Goal: Task Accomplishment & Management: Use online tool/utility

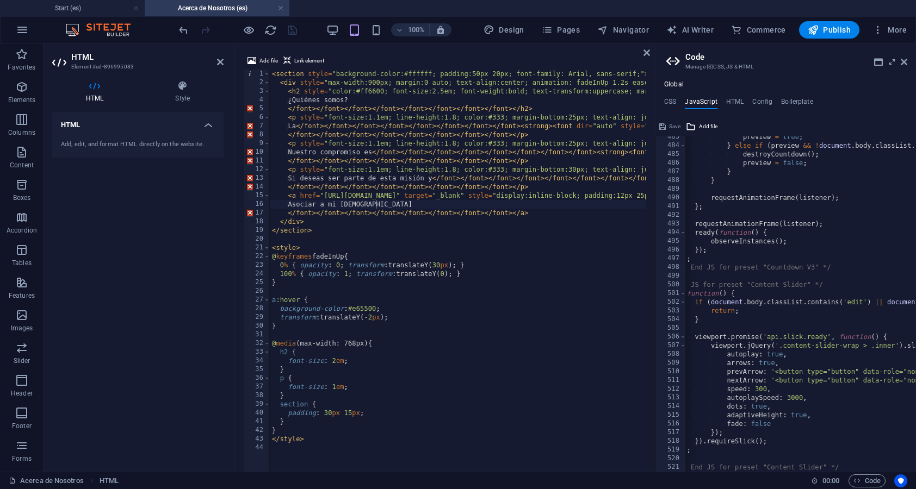
scroll to position [0, 9]
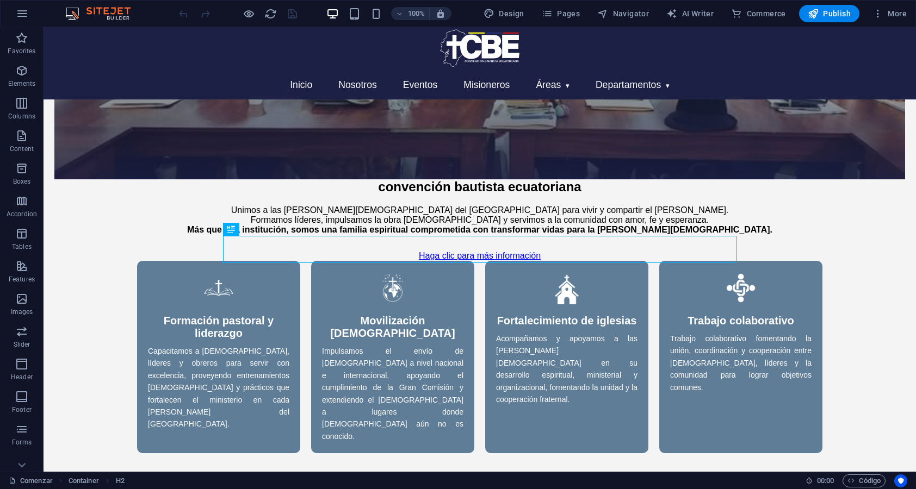
scroll to position [378, 0]
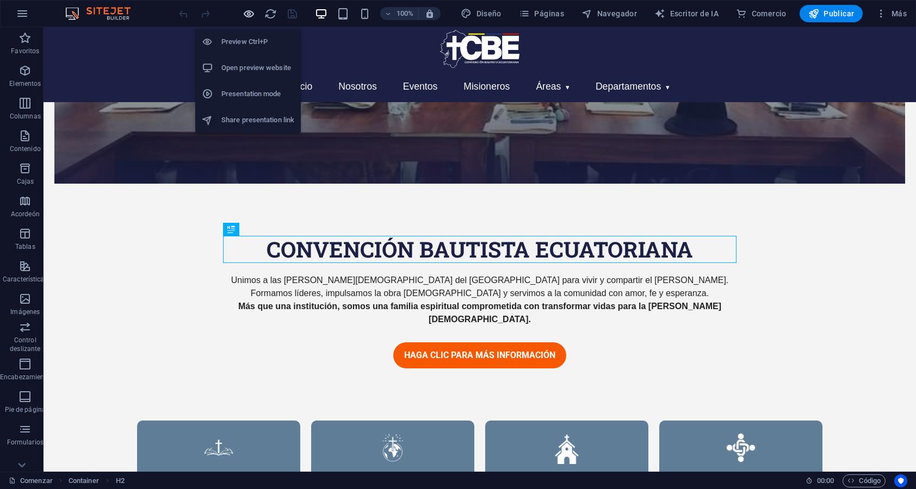
click at [247, 18] on icon "button" at bounding box center [248, 14] width 13 height 13
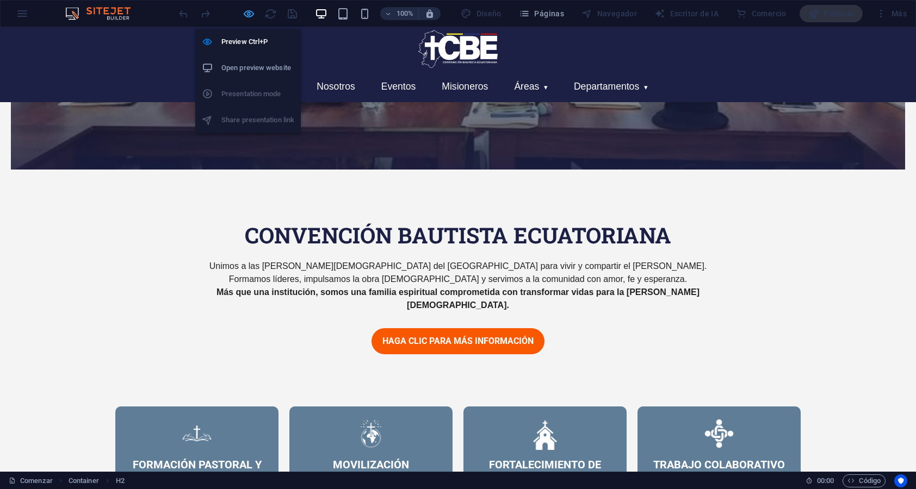
scroll to position [364, 0]
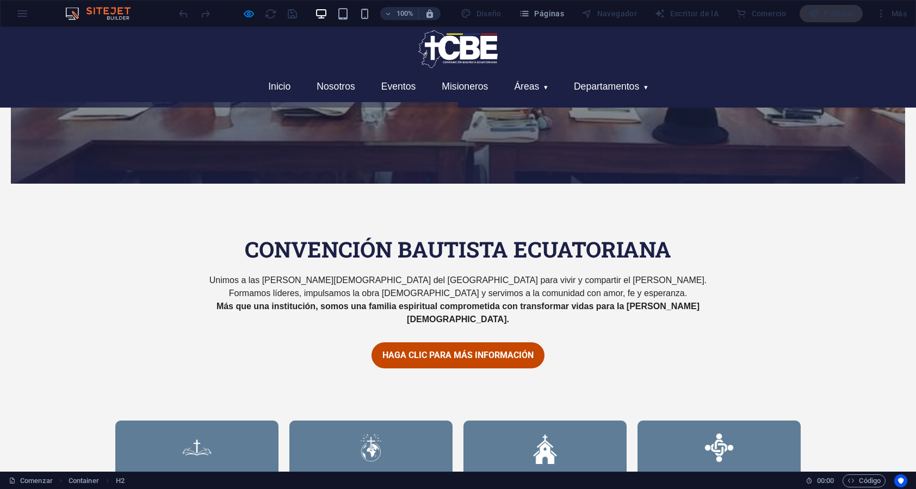
click at [498, 352] on link "Haga clic para más información" at bounding box center [457, 356] width 173 height 26
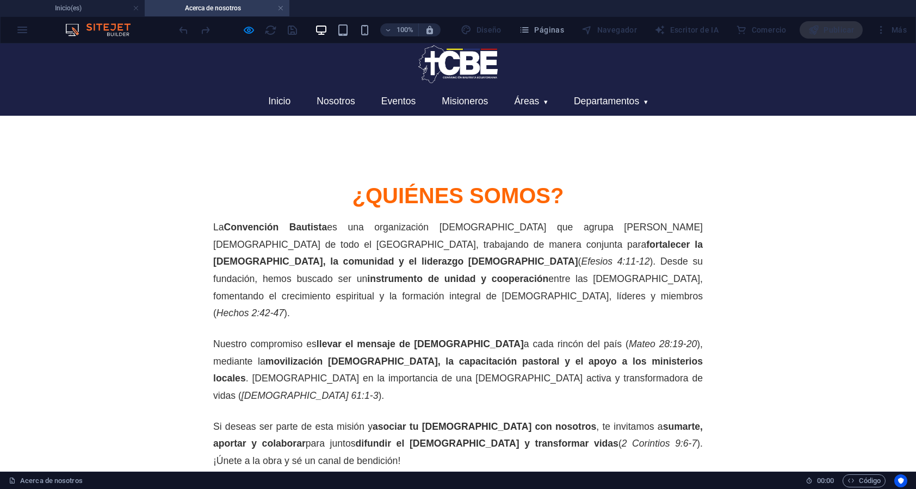
scroll to position [29, 0]
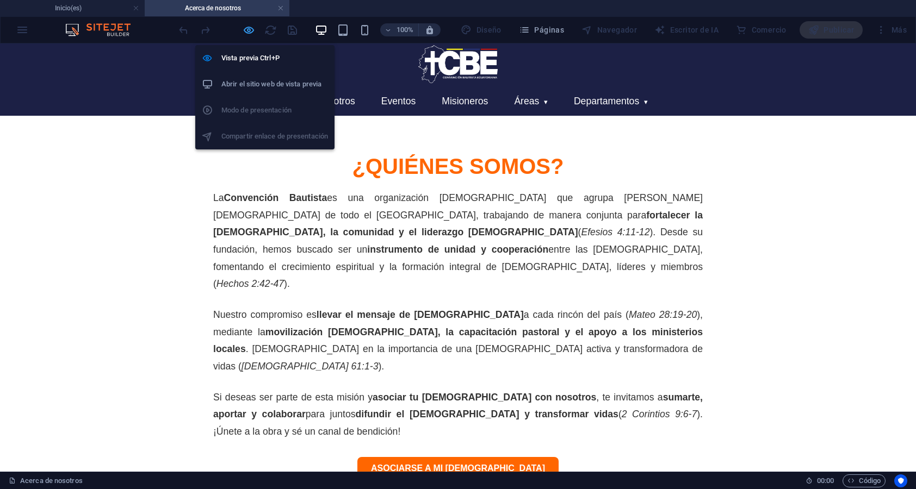
click at [248, 23] on button "button" at bounding box center [248, 29] width 13 height 13
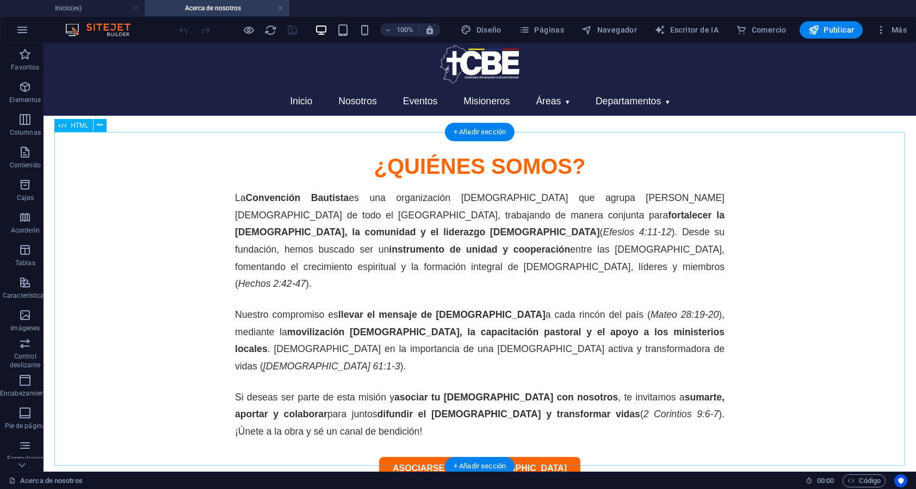
click at [412, 300] on div "¿Quiénes somos? La Convención Bautista es una organización cristiana que agrupa…" at bounding box center [479, 317] width 850 height 380
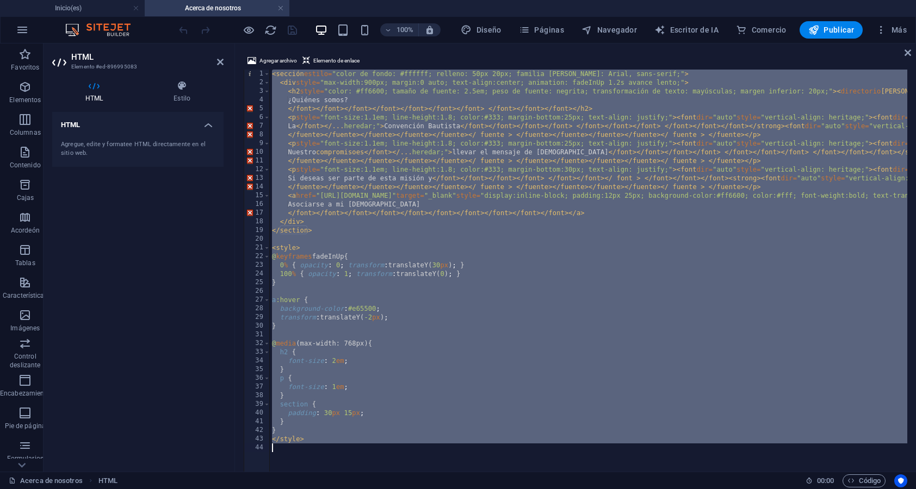
type textarea "</style>"
paste textarea
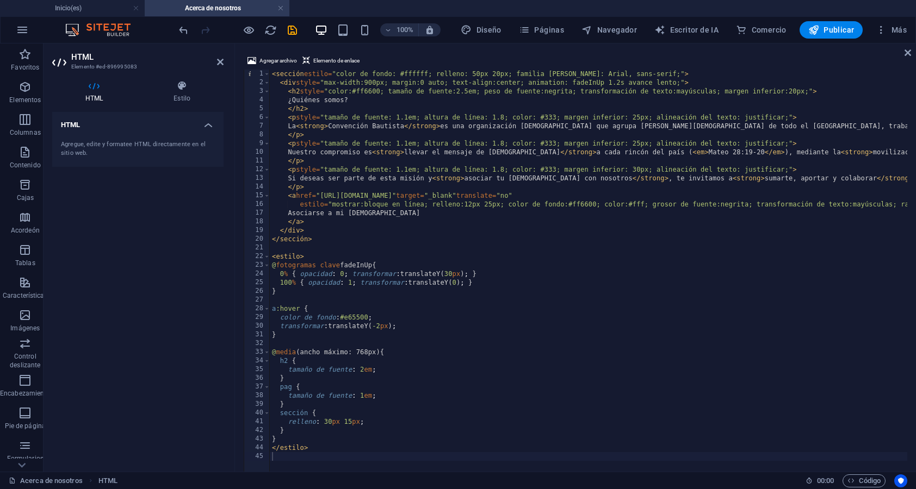
click at [294, 40] on div "100% Diseño Páginas Navegador Escritor de IA Comercio Publicar Más" at bounding box center [458, 30] width 914 height 26
click at [291, 33] on icon "ahorrar" at bounding box center [292, 30] width 13 height 13
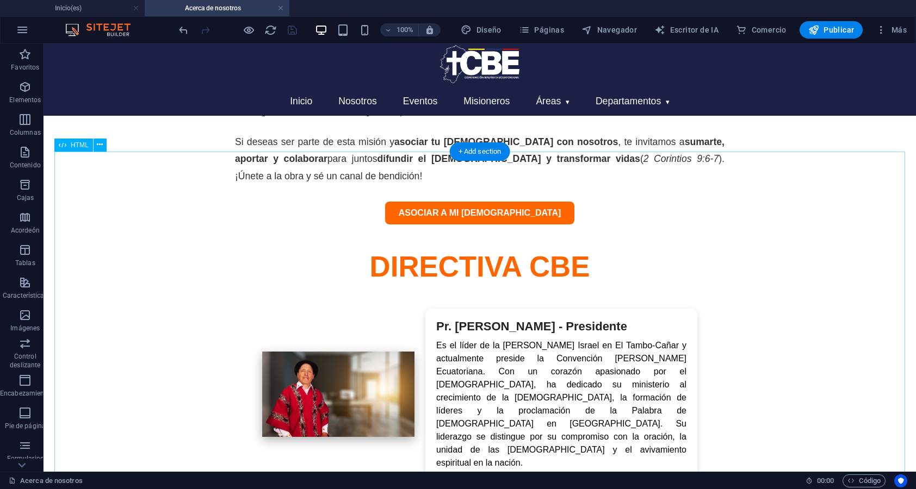
scroll to position [0, 0]
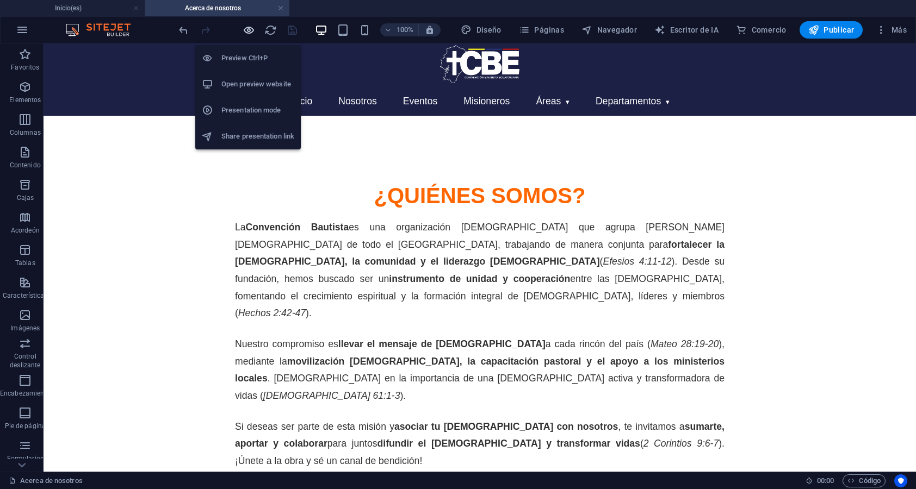
click at [242, 32] on icon "button" at bounding box center [248, 30] width 13 height 13
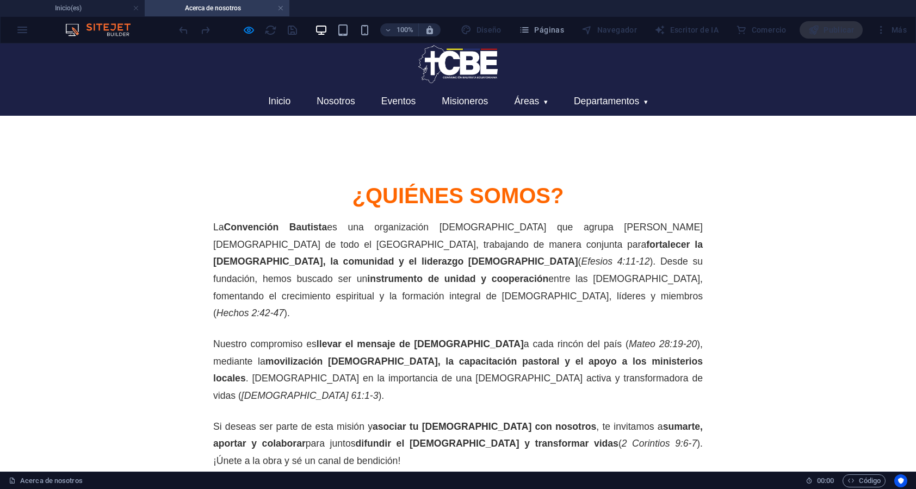
click at [464, 485] on link "Asociar a mi iglesia" at bounding box center [458, 496] width 190 height 23
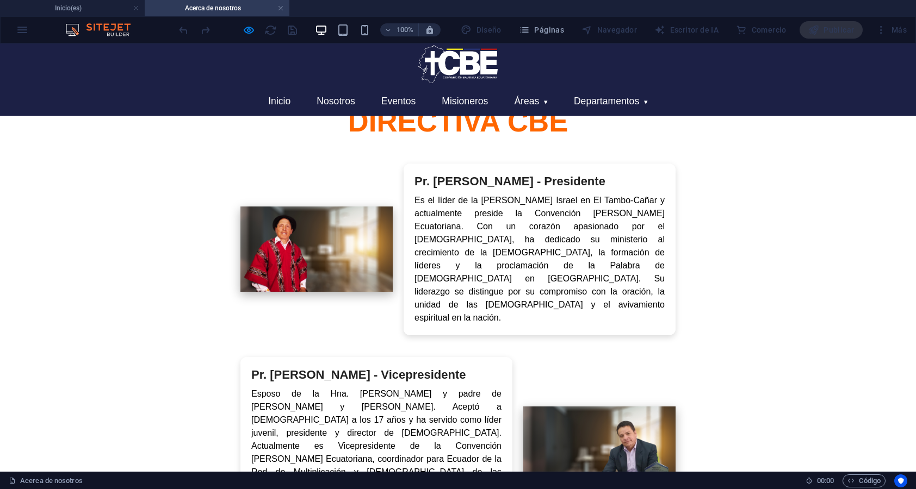
scroll to position [389, 0]
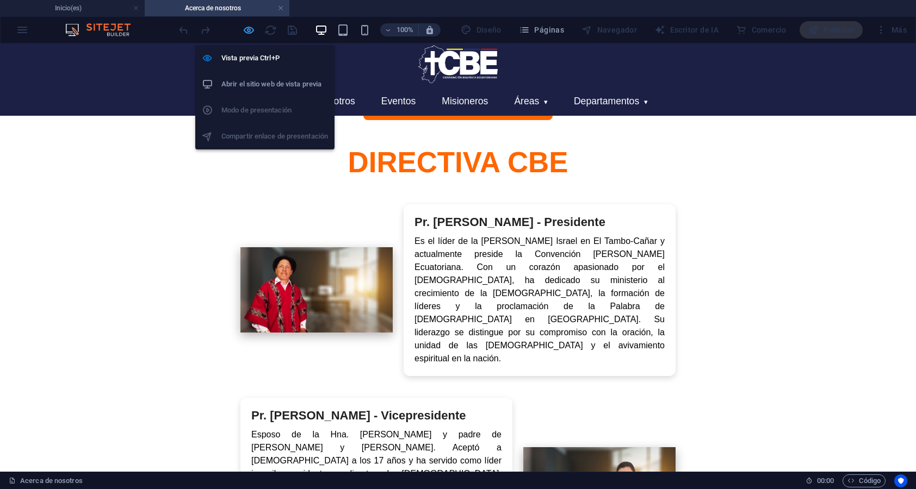
click at [251, 34] on icon "button" at bounding box center [248, 30] width 13 height 13
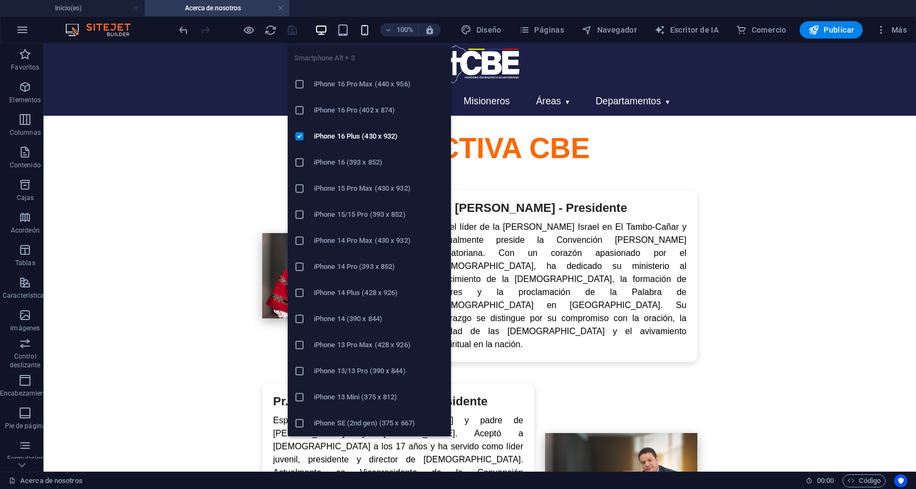
click at [364, 32] on icon "button" at bounding box center [364, 30] width 13 height 13
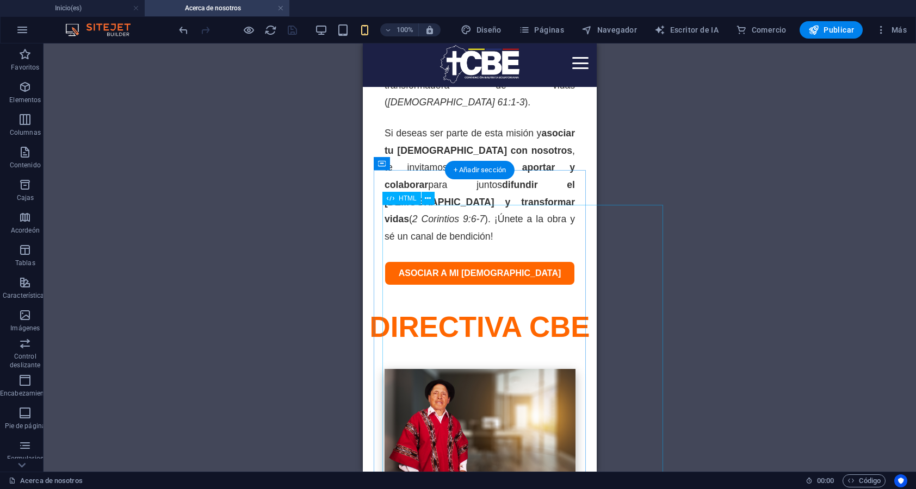
scroll to position [599, 0]
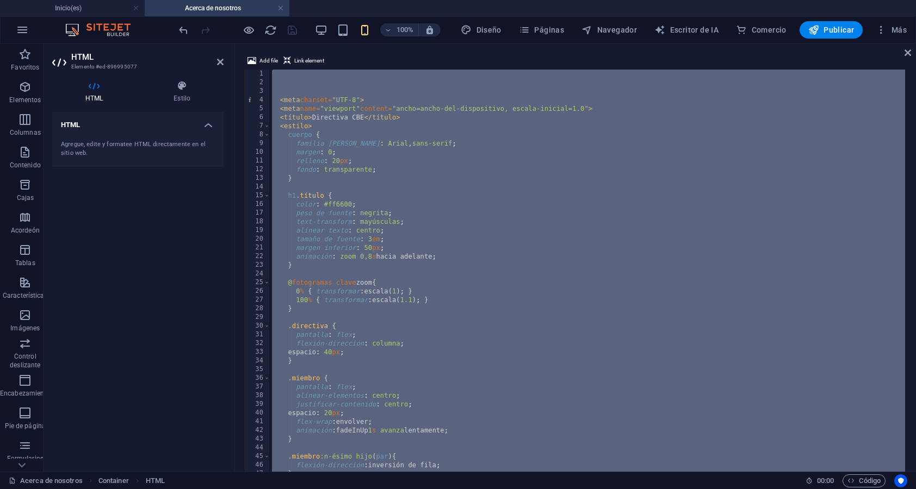
type textarea "</div>"
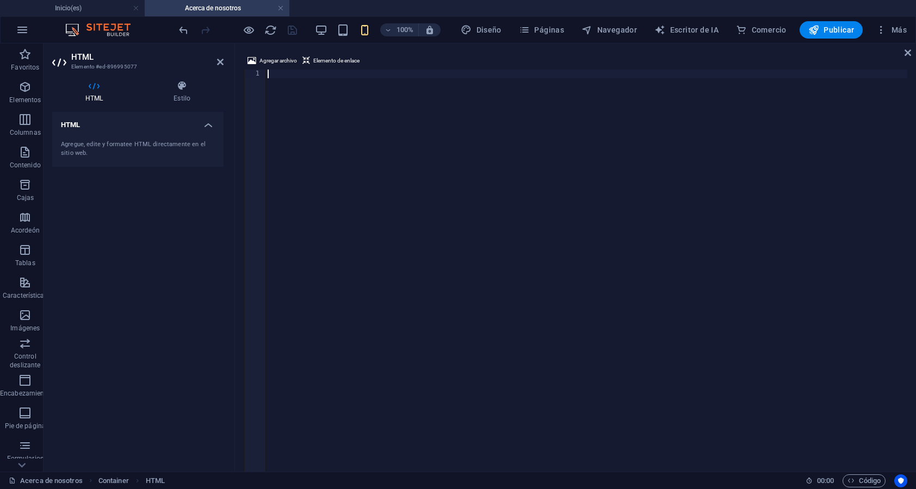
scroll to position [984, 0]
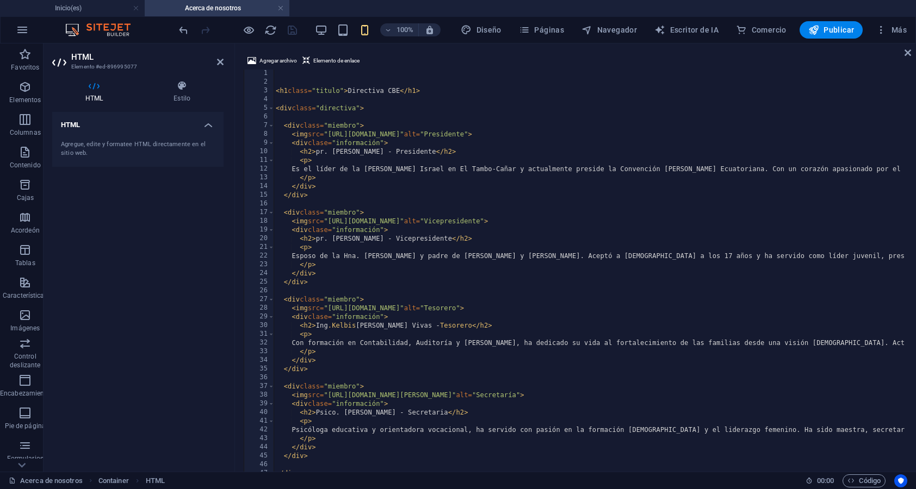
click at [289, 33] on div at bounding box center [238, 29] width 122 height 17
click at [289, 33] on icon "ahorrar" at bounding box center [292, 30] width 13 height 13
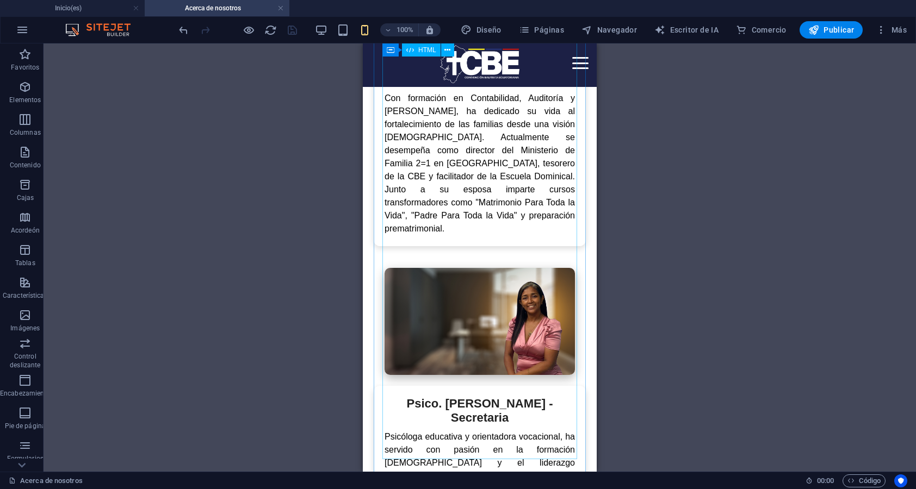
scroll to position [1757, 0]
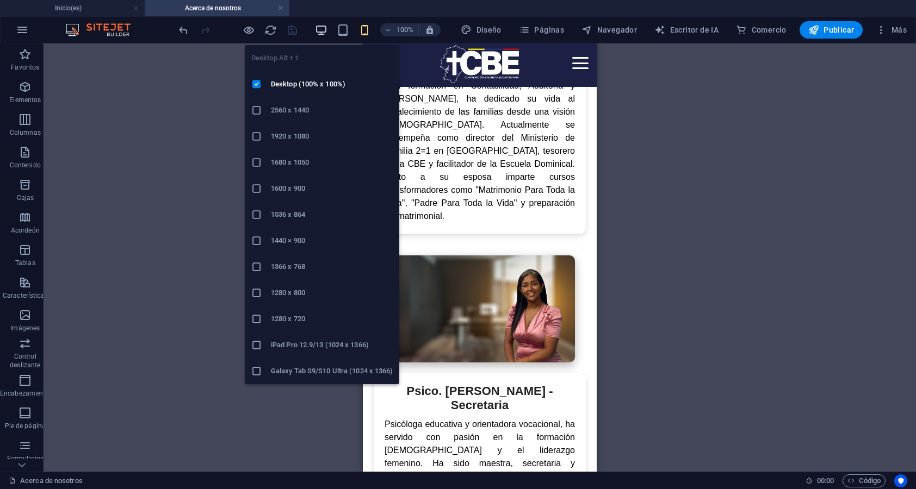
click at [323, 31] on icon "button" at bounding box center [321, 30] width 13 height 13
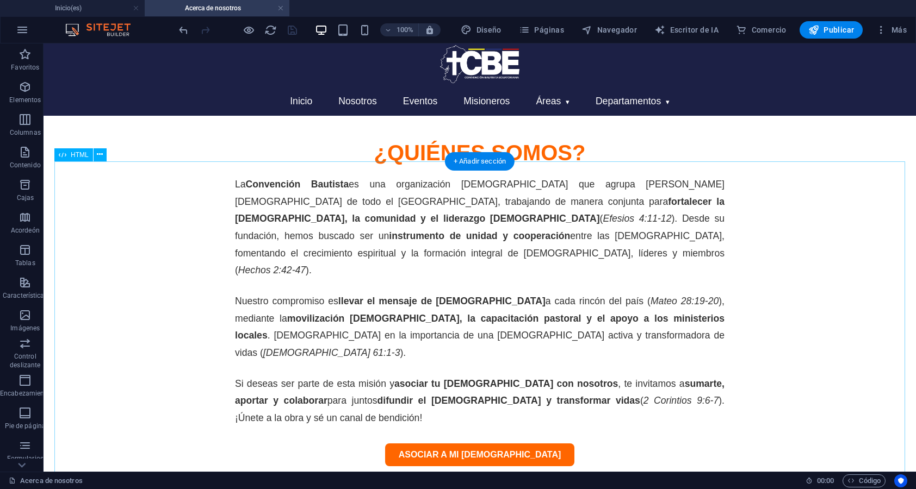
scroll to position [0, 0]
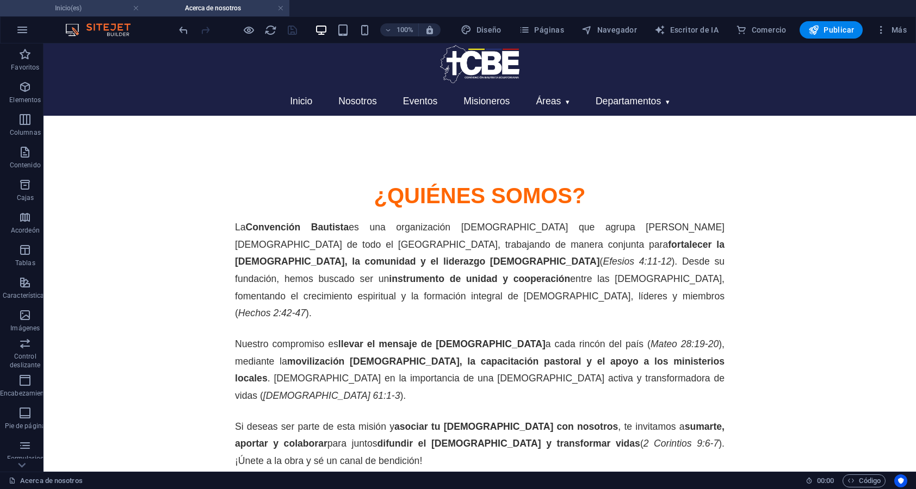
click at [92, 8] on h4 "Inicio(es)" at bounding box center [72, 8] width 145 height 12
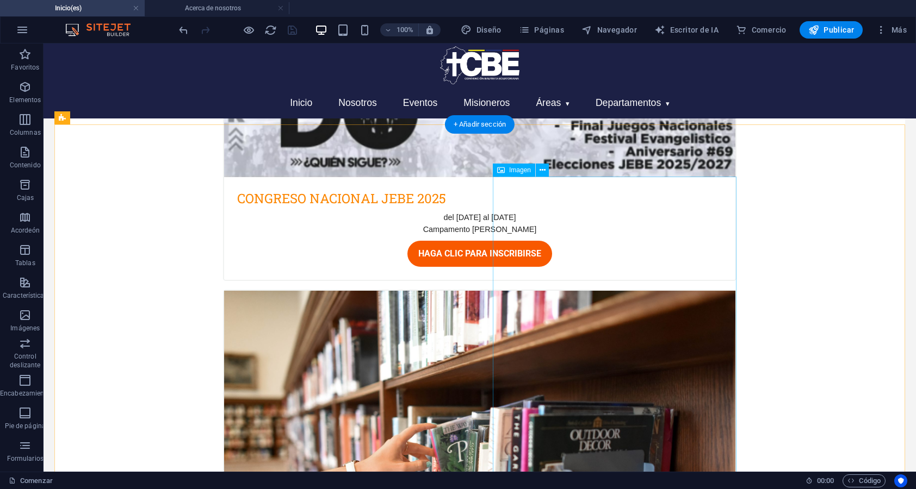
scroll to position [2656, 0]
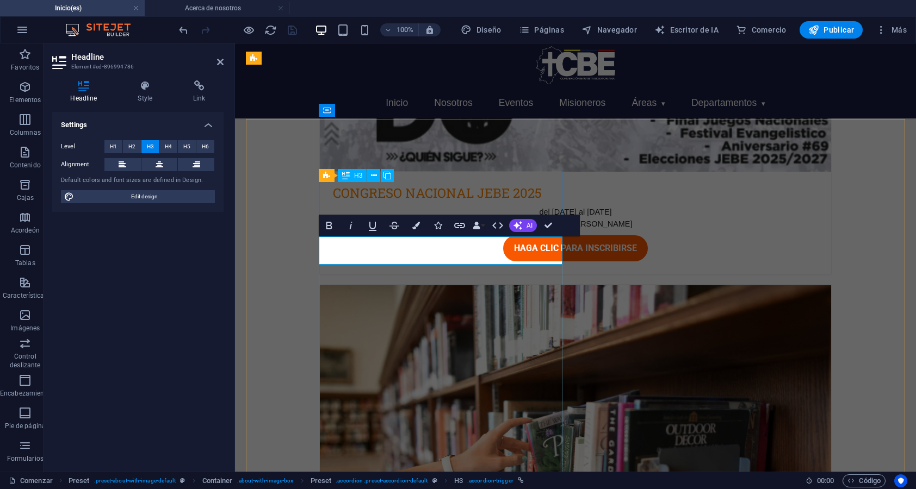
scroll to position [2614, 0]
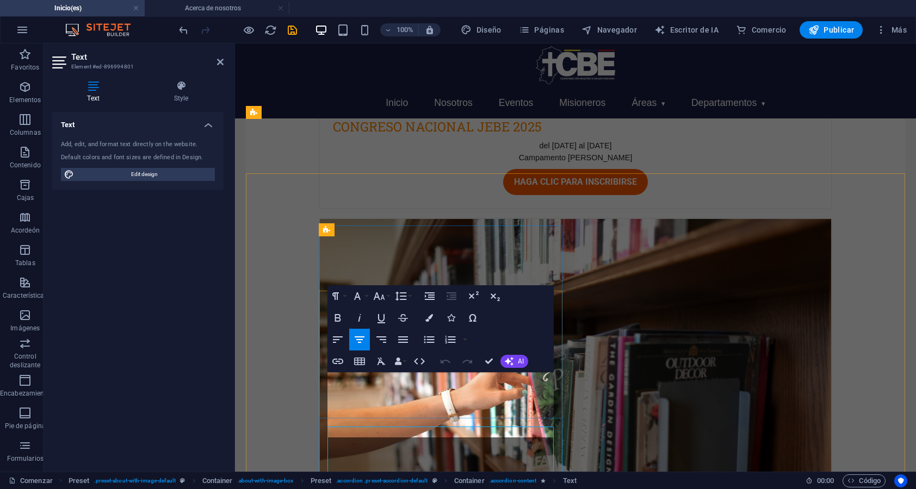
scroll to position [2614, 0]
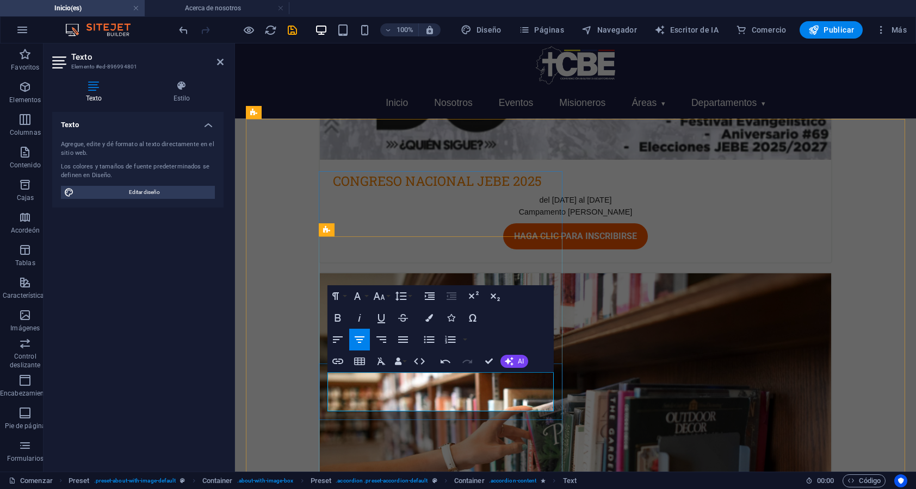
click at [409, 343] on icon "button" at bounding box center [402, 339] width 13 height 13
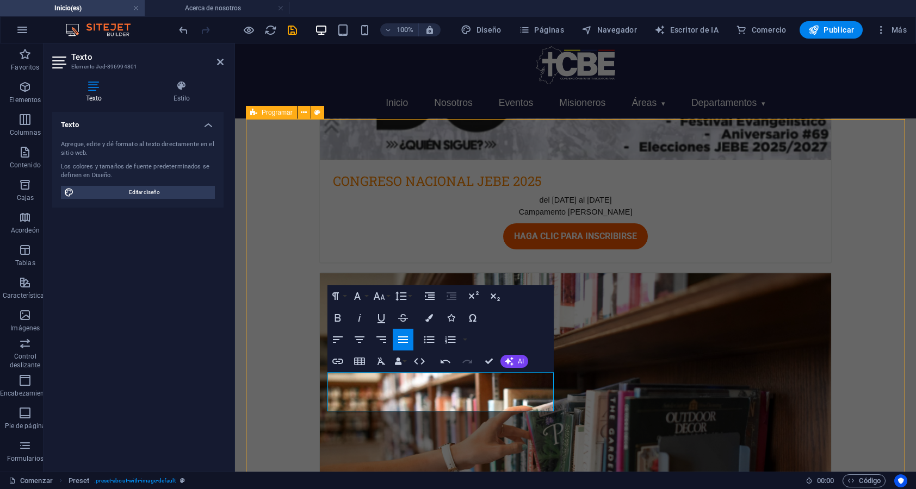
scroll to position [2656, 0]
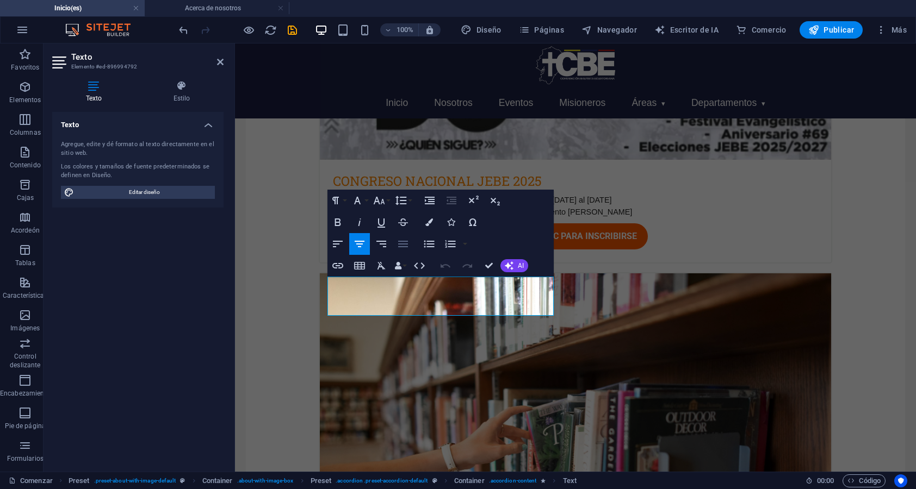
click at [399, 243] on icon "button" at bounding box center [402, 244] width 13 height 13
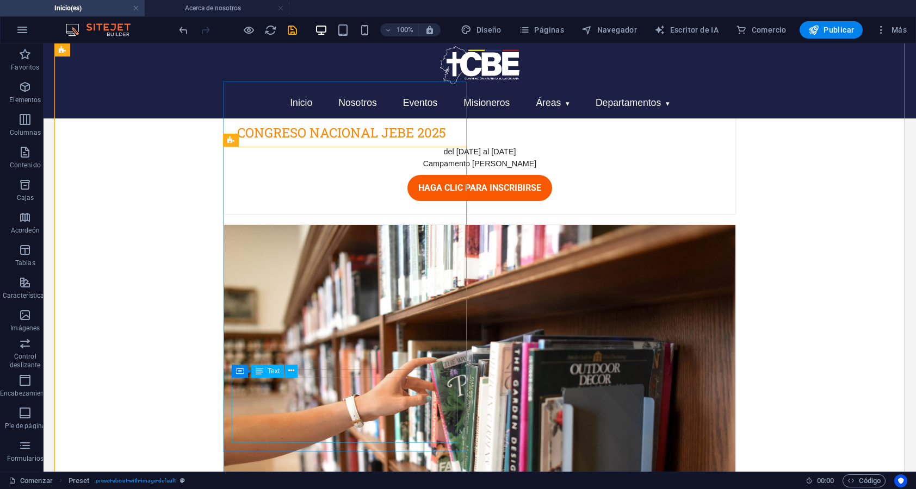
scroll to position [2754, 0]
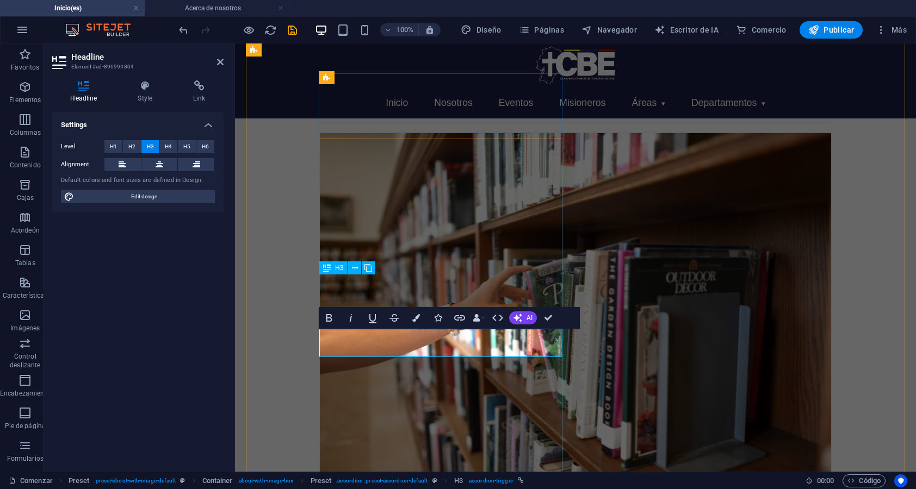
scroll to position [2712, 0]
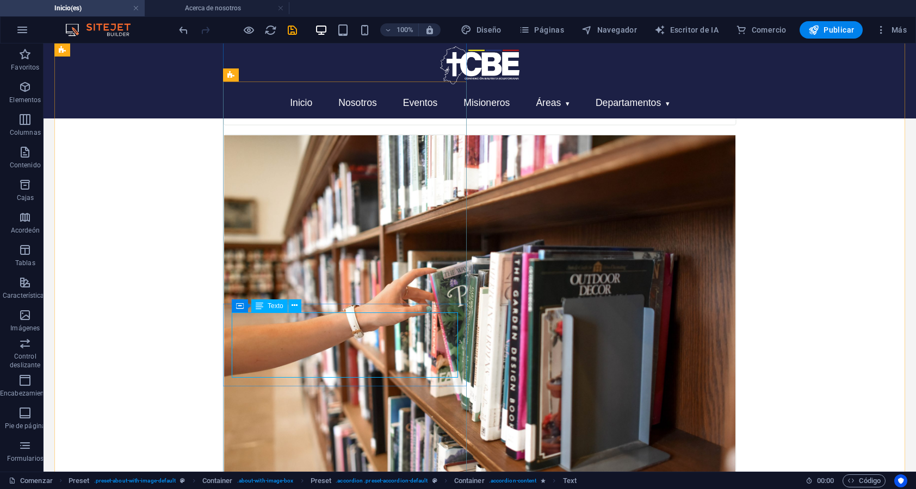
scroll to position [2811, 0]
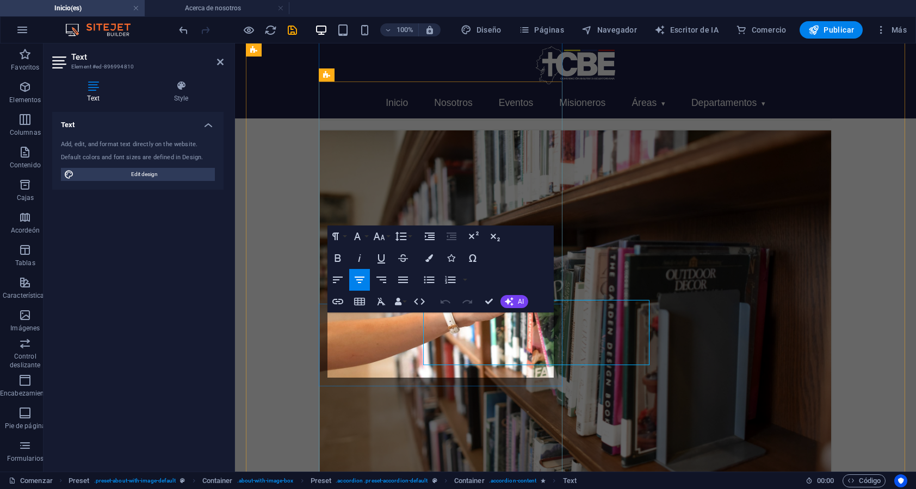
scroll to position [2769, 0]
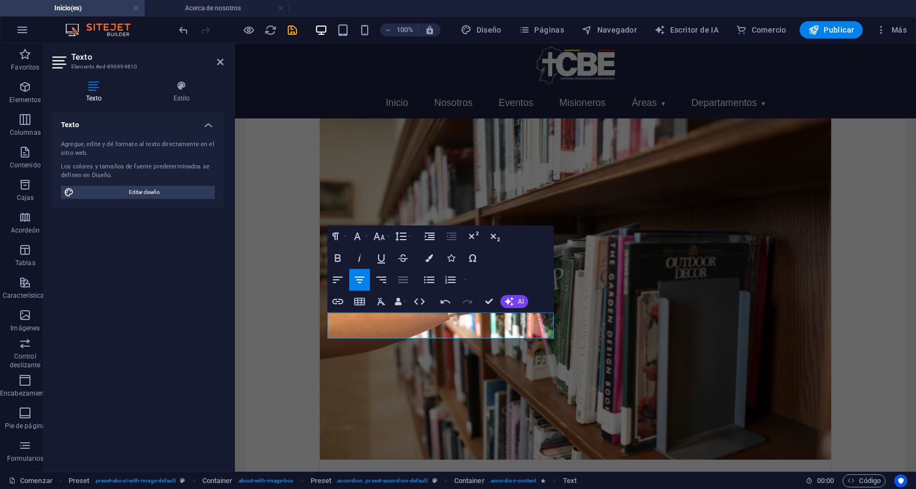
click at [410, 281] on button "Alinear y justificar" at bounding box center [403, 280] width 21 height 22
click at [409, 284] on button "Alinear y justificar" at bounding box center [403, 280] width 21 height 22
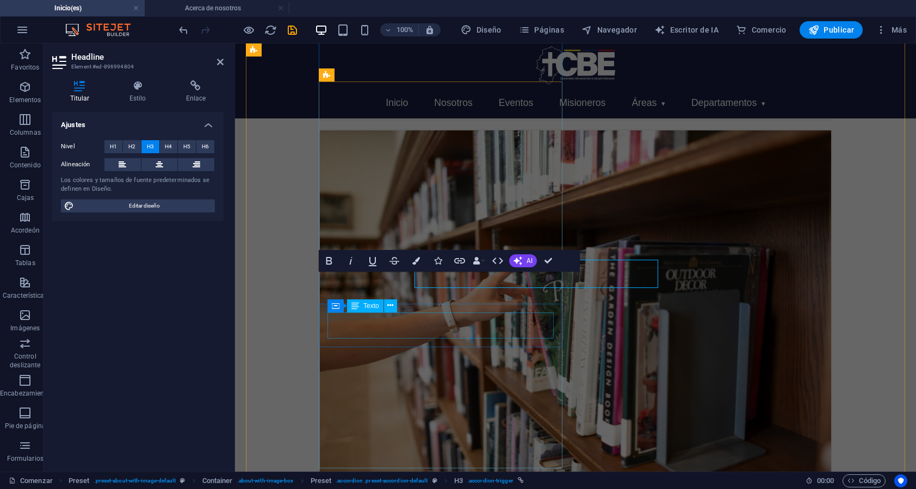
scroll to position [2769, 0]
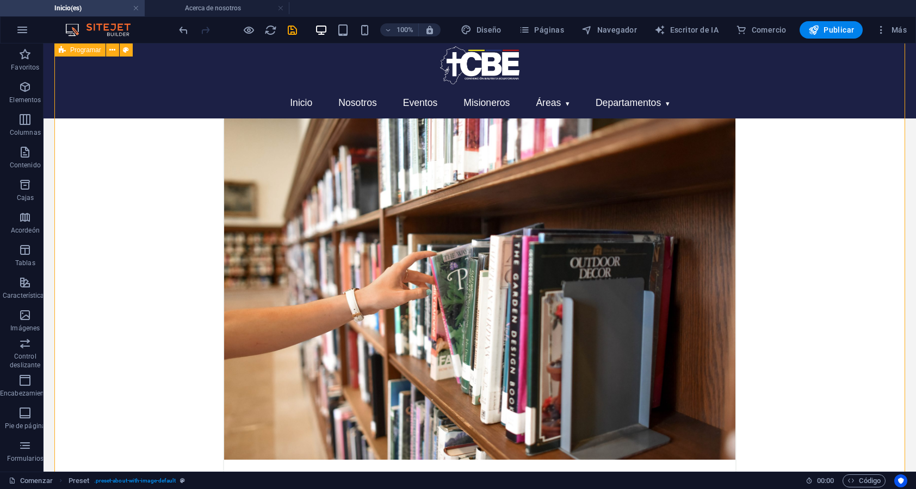
scroll to position [2811, 0]
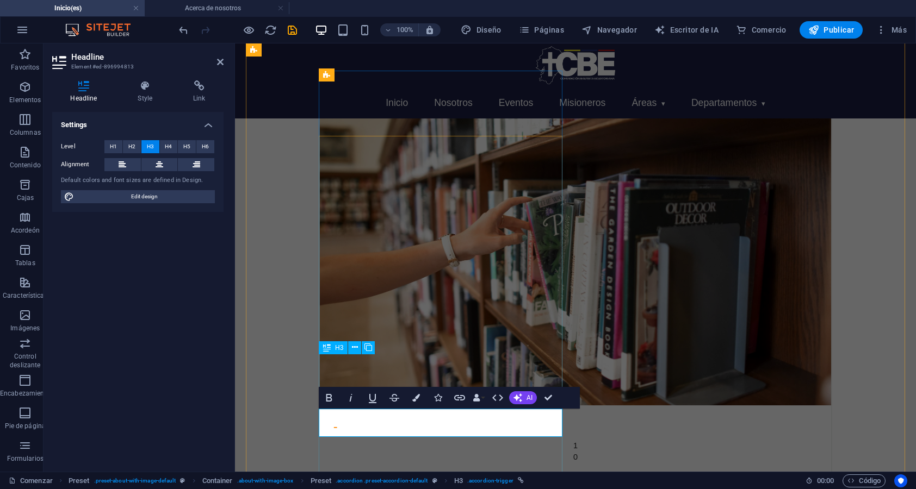
scroll to position [2769, 0]
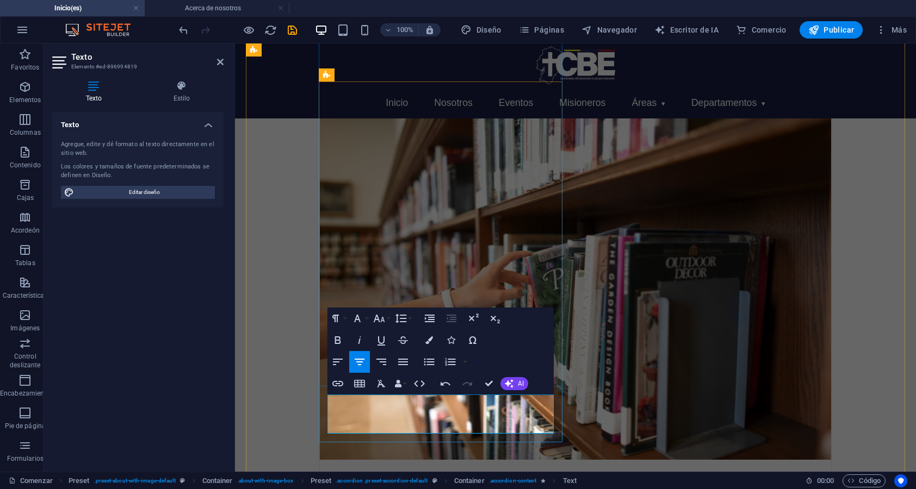
click at [402, 363] on icon "button" at bounding box center [402, 362] width 13 height 13
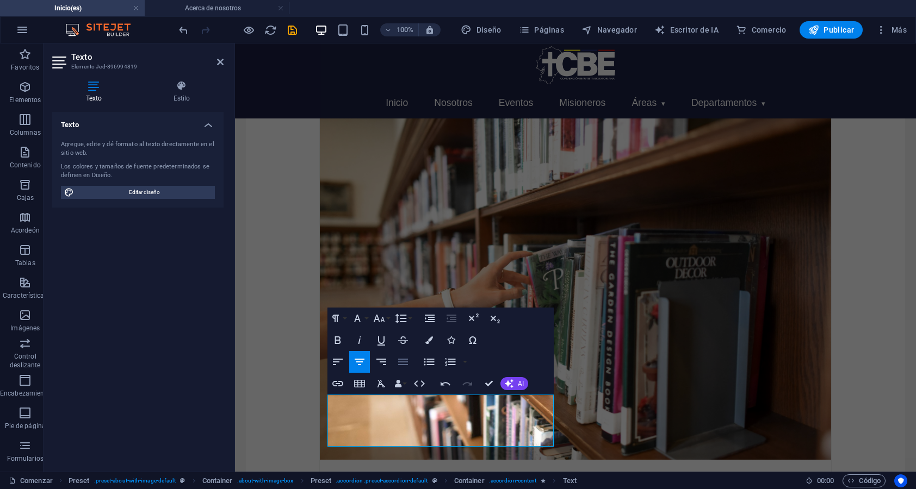
click at [406, 363] on icon "button" at bounding box center [402, 362] width 13 height 13
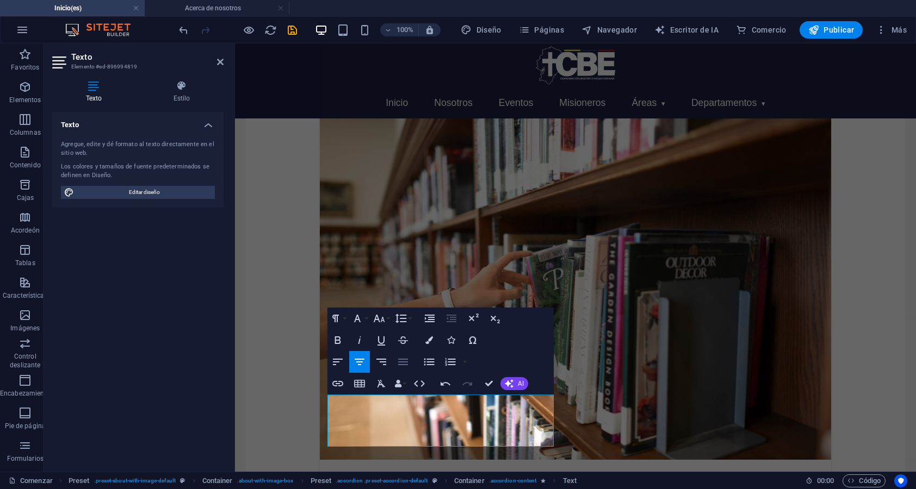
click at [396, 356] on icon "button" at bounding box center [402, 362] width 13 height 13
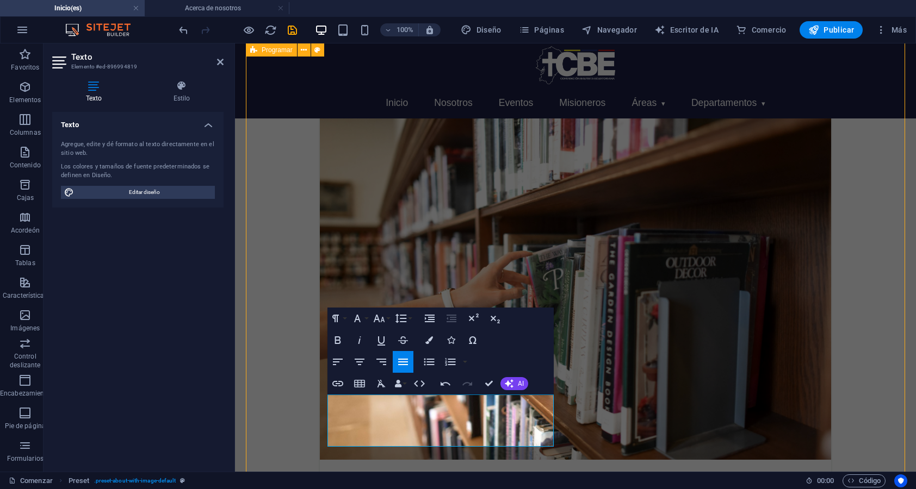
scroll to position [2811, 0]
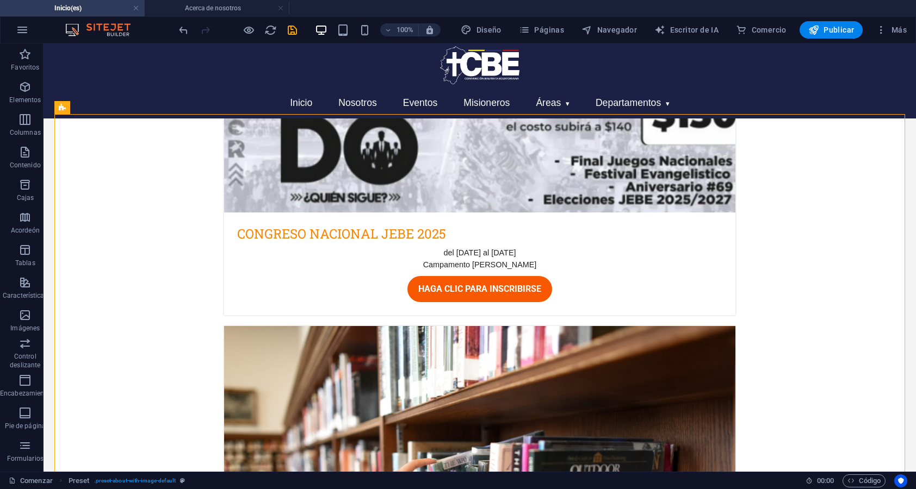
scroll to position [2662, 0]
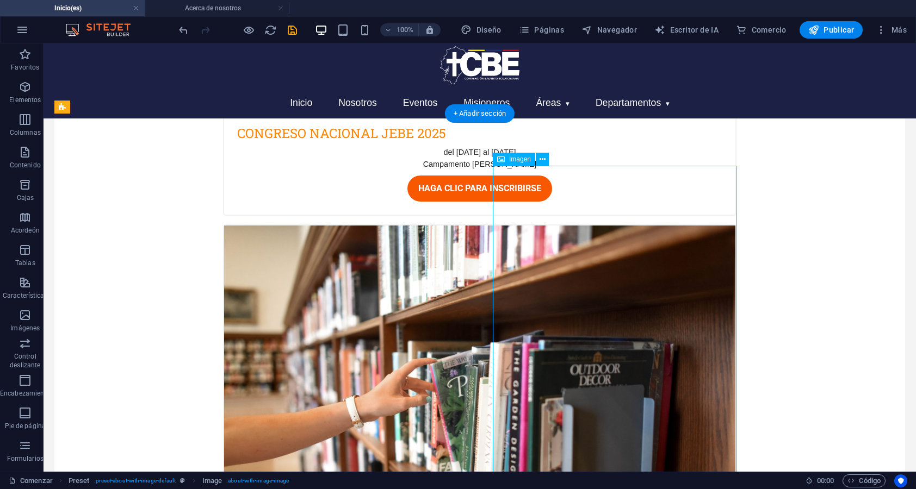
select select "%"
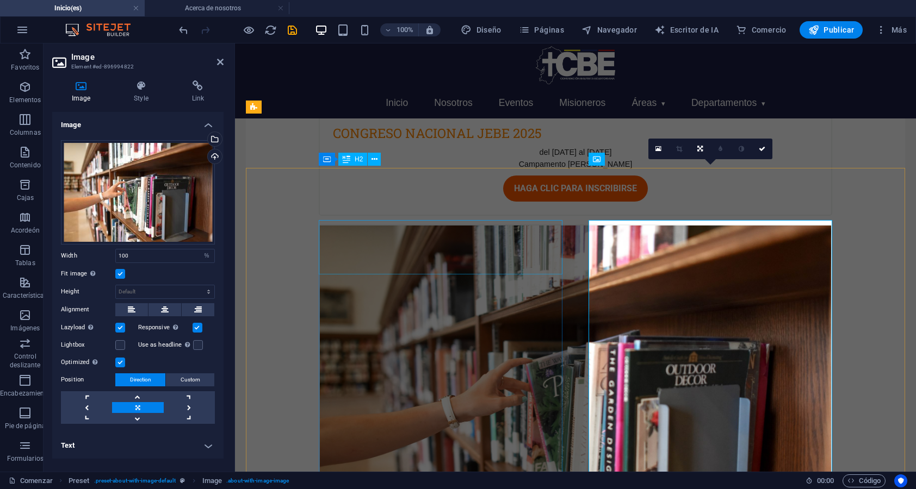
scroll to position [2619, 0]
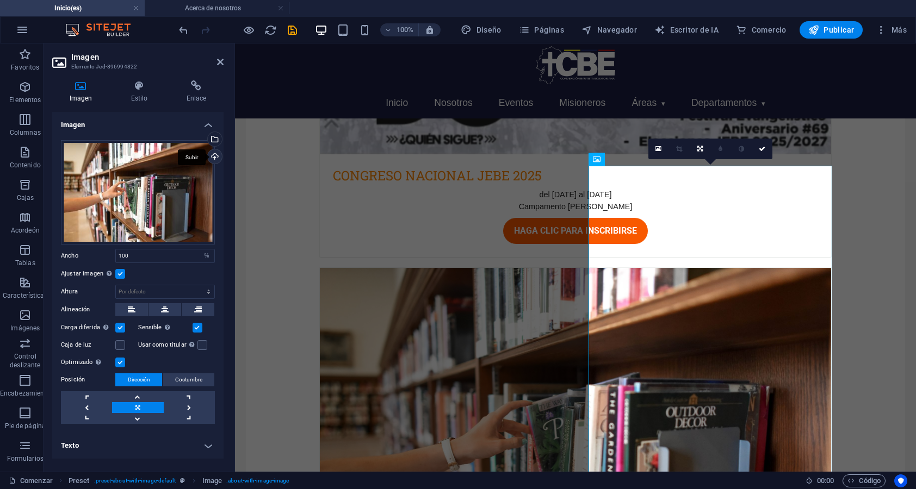
click at [215, 158] on div "Subir" at bounding box center [214, 158] width 16 height 16
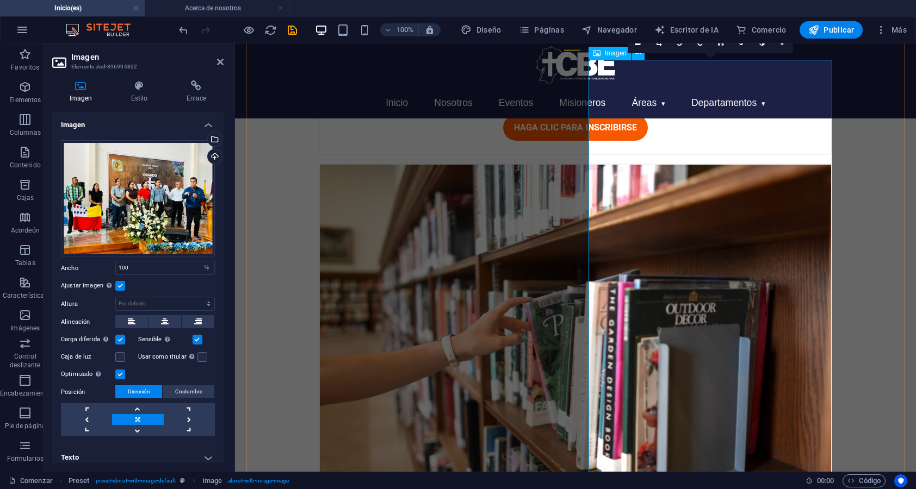
scroll to position [2725, 0]
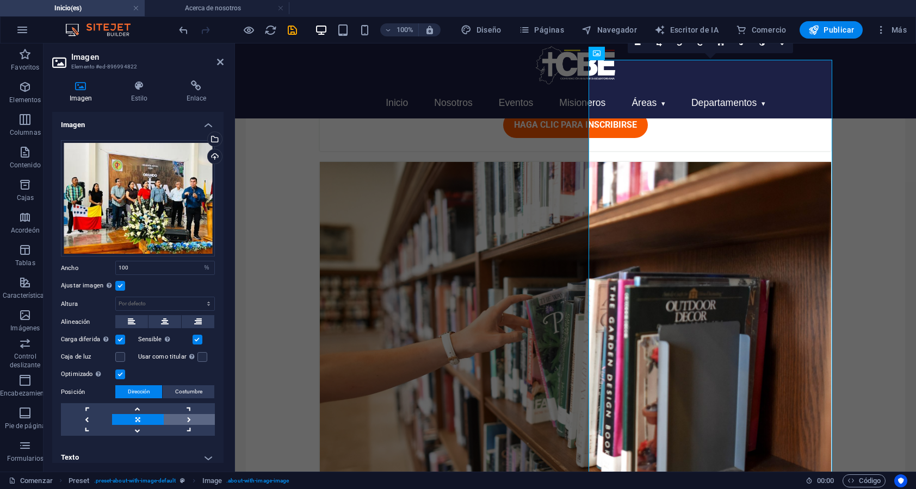
click at [189, 417] on link at bounding box center [189, 419] width 51 height 11
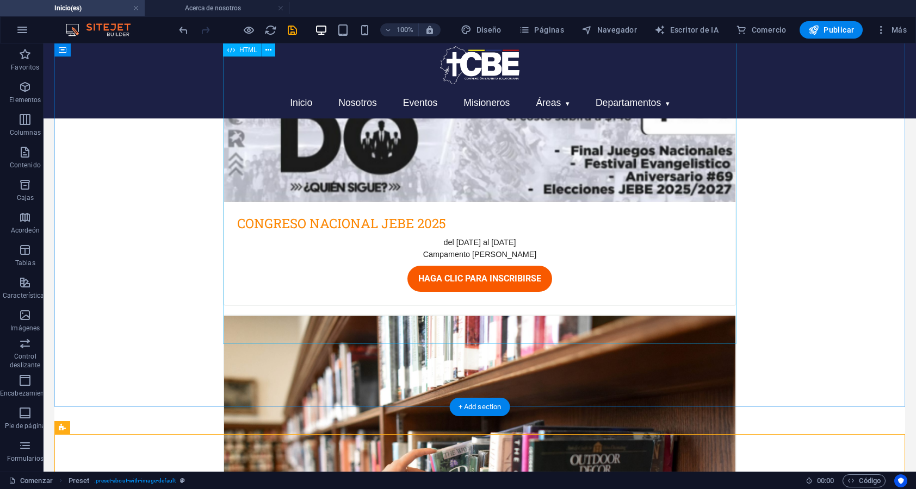
scroll to position [2318, 0]
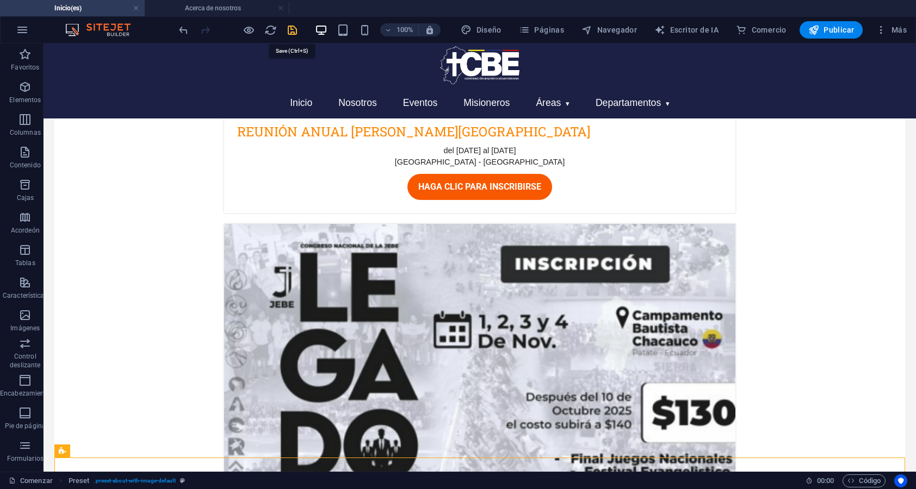
click at [292, 30] on icon "ahorrar" at bounding box center [292, 30] width 13 height 13
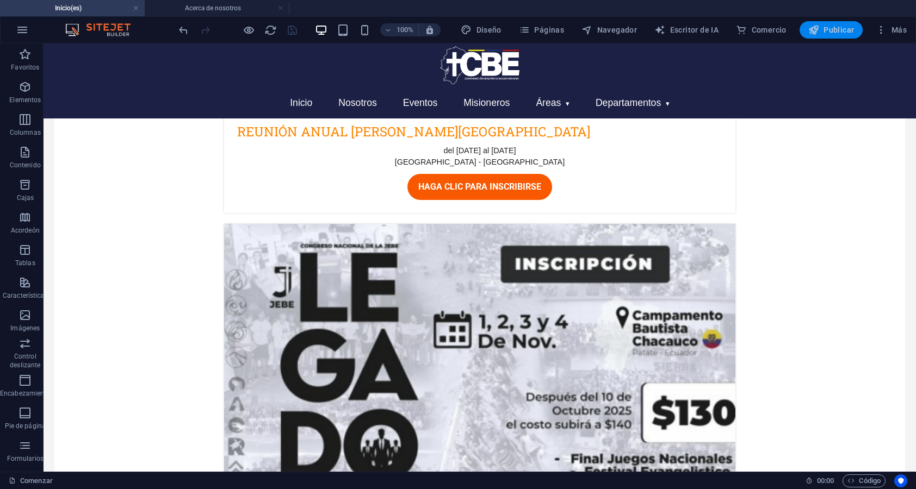
click at [818, 33] on icon "button" at bounding box center [813, 29] width 11 height 11
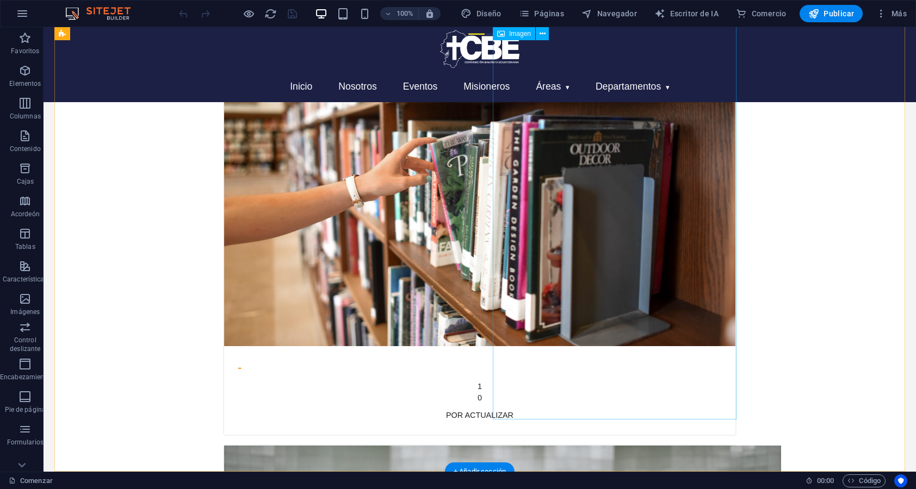
scroll to position [2847, 0]
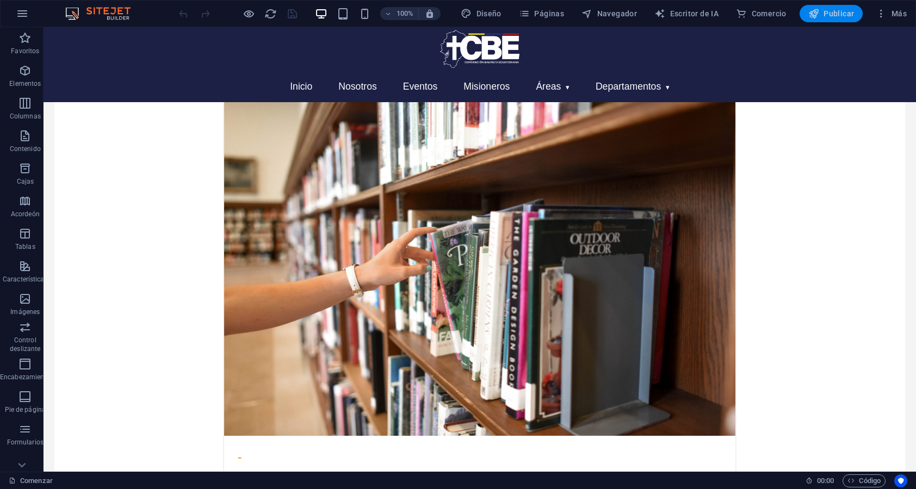
click at [811, 14] on icon "button" at bounding box center [813, 13] width 11 height 11
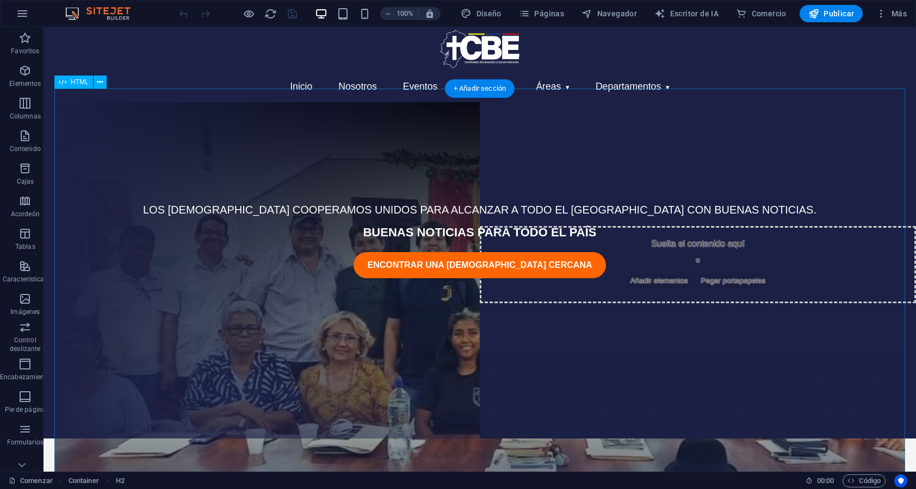
scroll to position [29, 0]
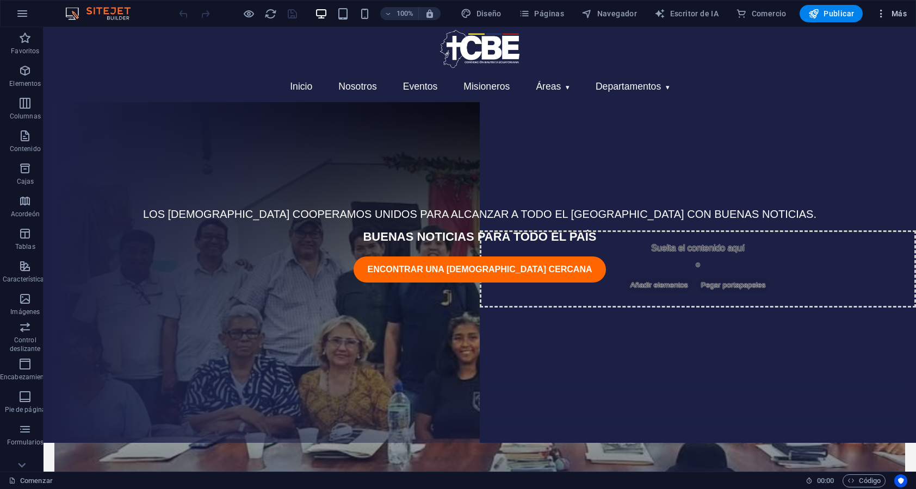
click at [902, 16] on font "Más" at bounding box center [898, 13] width 15 height 9
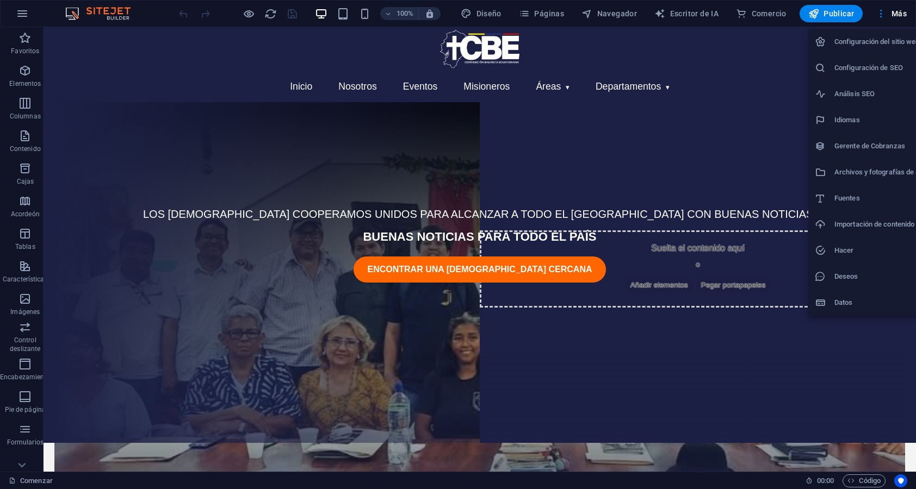
click at [869, 70] on font "Configuración de SEO" at bounding box center [868, 68] width 69 height 8
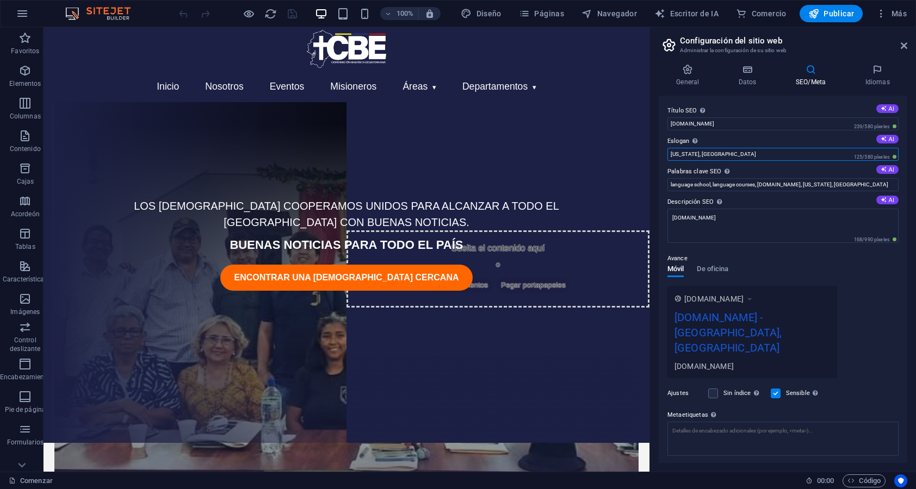
click at [753, 153] on input "[US_STATE], [GEOGRAPHIC_DATA]" at bounding box center [782, 154] width 231 height 13
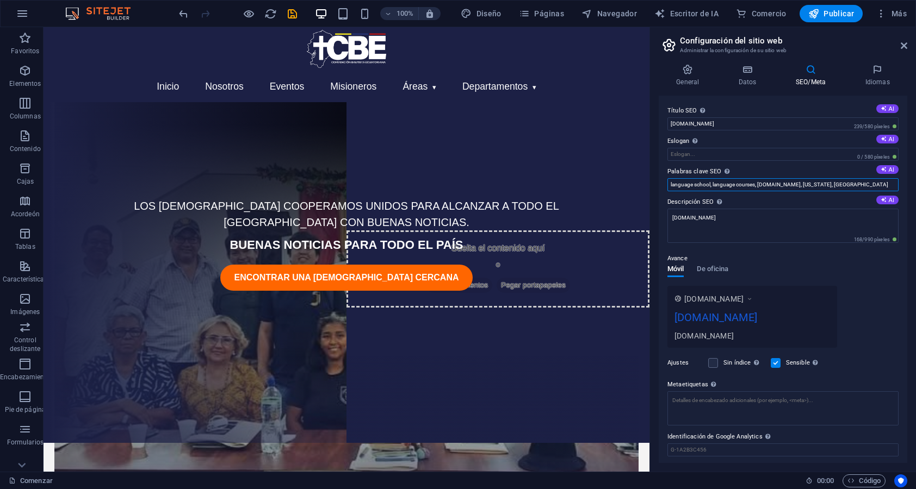
click at [728, 182] on input "language school, language courses, [DOMAIN_NAME], [US_STATE], [GEOGRAPHIC_DATA]" at bounding box center [782, 184] width 231 height 13
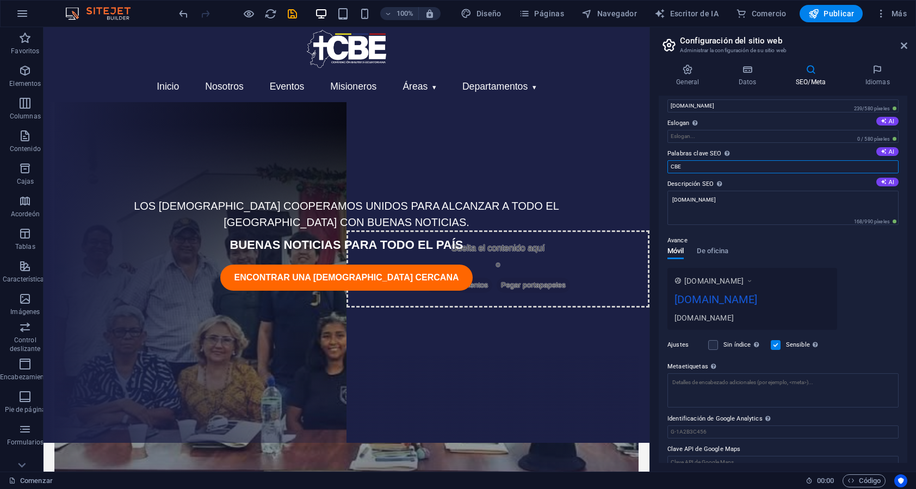
scroll to position [19, 0]
type input "CBE"
click at [740, 249] on div "Avance Móvil De oficina [DOMAIN_NAME] [DOMAIN_NAME] [DOMAIN_NAME]" at bounding box center [782, 277] width 231 height 104
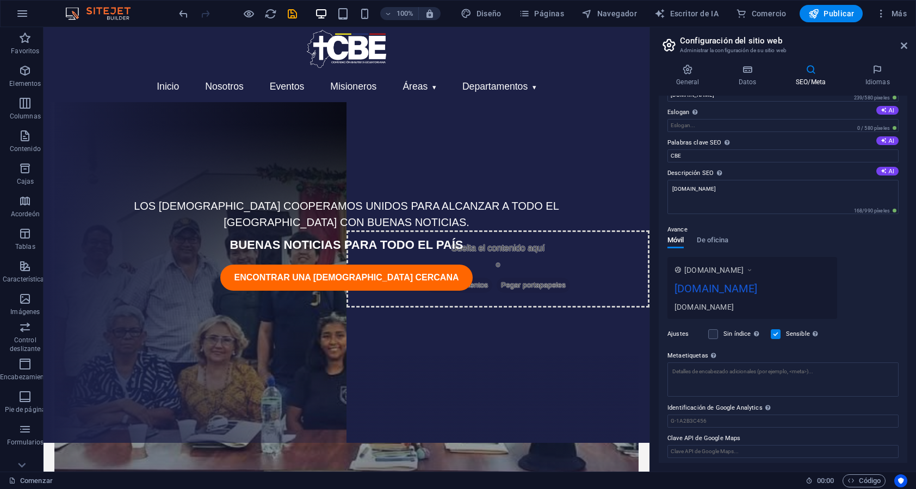
scroll to position [30, 0]
click at [713, 240] on font "De oficina" at bounding box center [712, 238] width 32 height 8
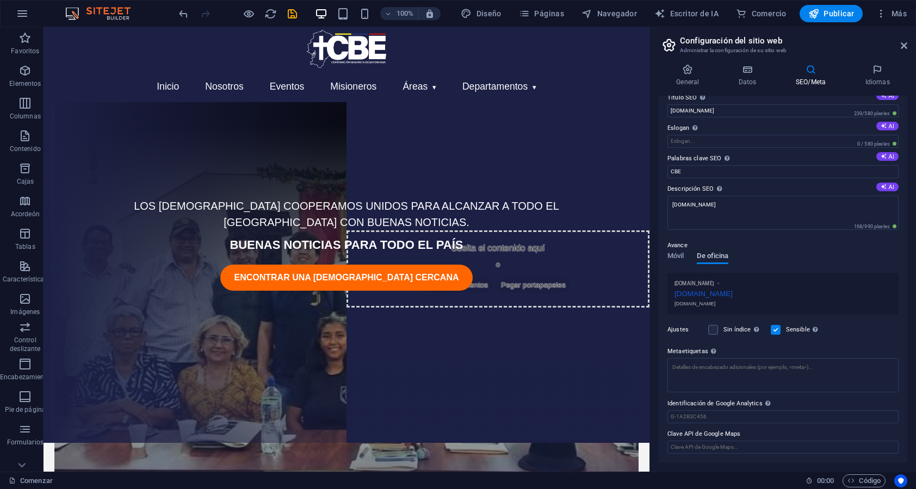
scroll to position [13, 0]
click at [683, 258] on font "Móvil" at bounding box center [675, 256] width 16 height 8
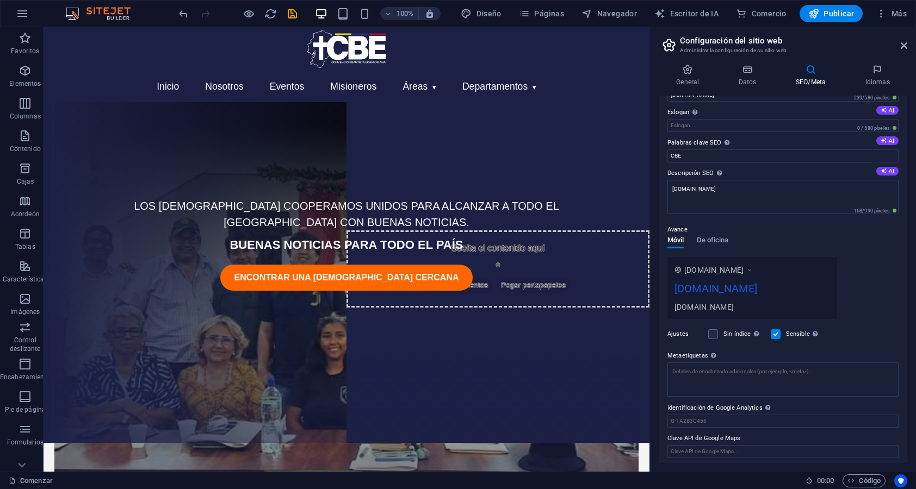
scroll to position [32, 0]
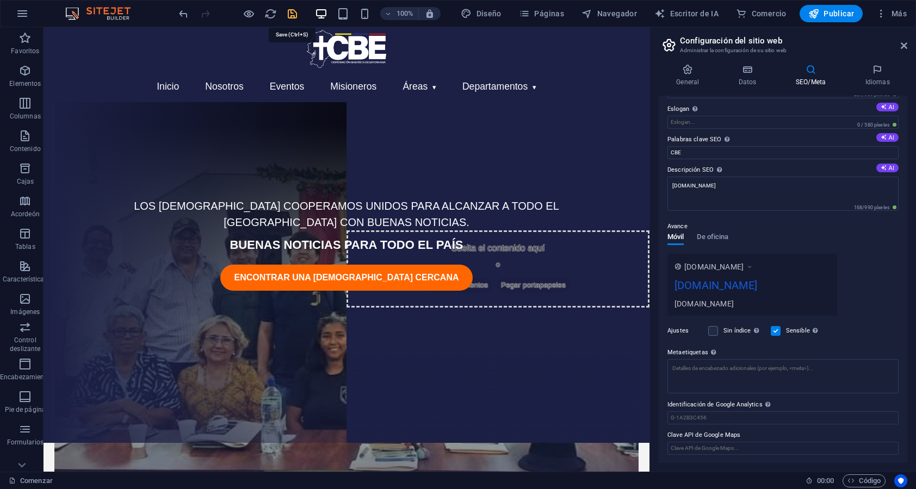
click at [293, 14] on icon "ahorrar" at bounding box center [292, 14] width 13 height 13
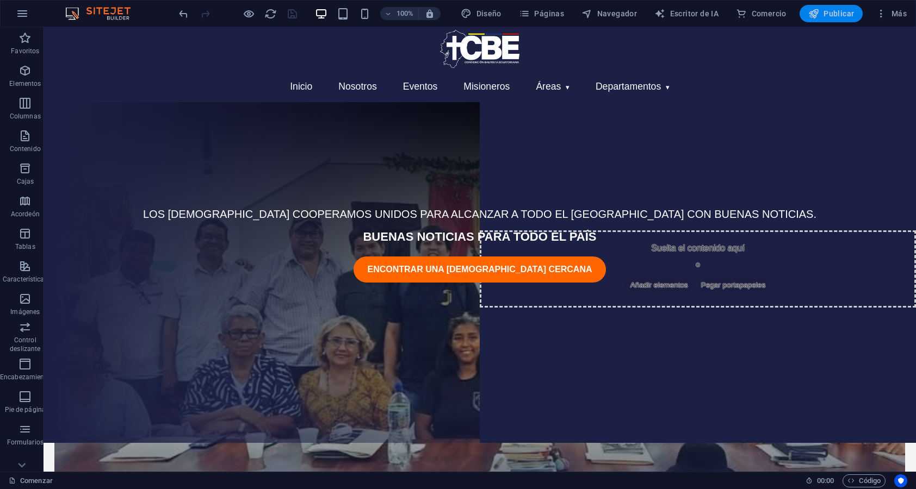
click at [819, 20] on button "Publicar" at bounding box center [831, 13] width 64 height 17
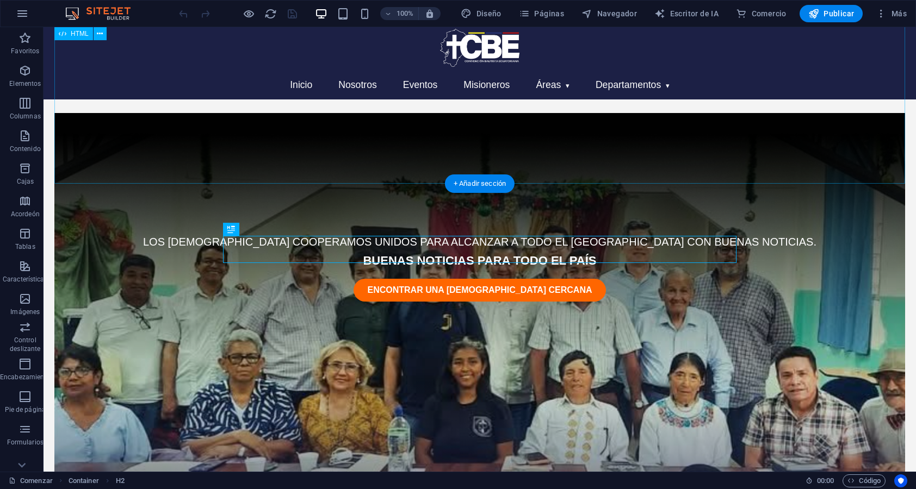
scroll to position [378, 0]
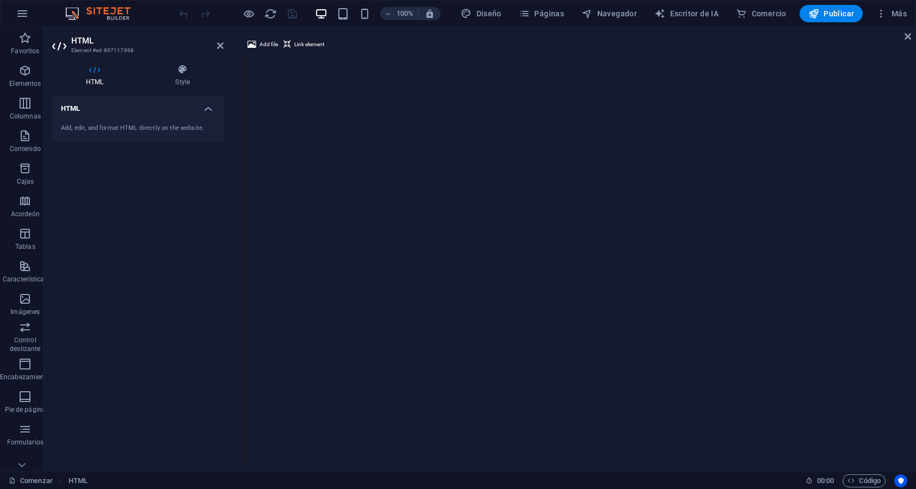
scroll to position [90, 0]
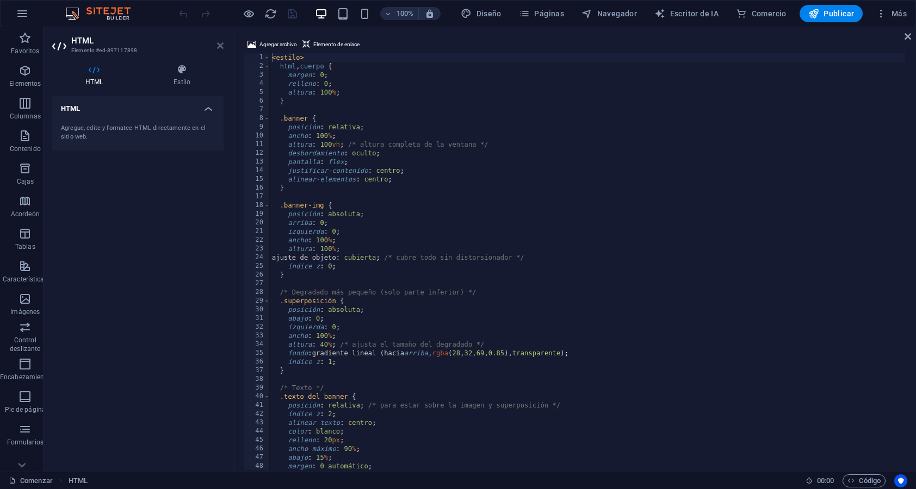
click at [221, 45] on icon at bounding box center [220, 45] width 7 height 9
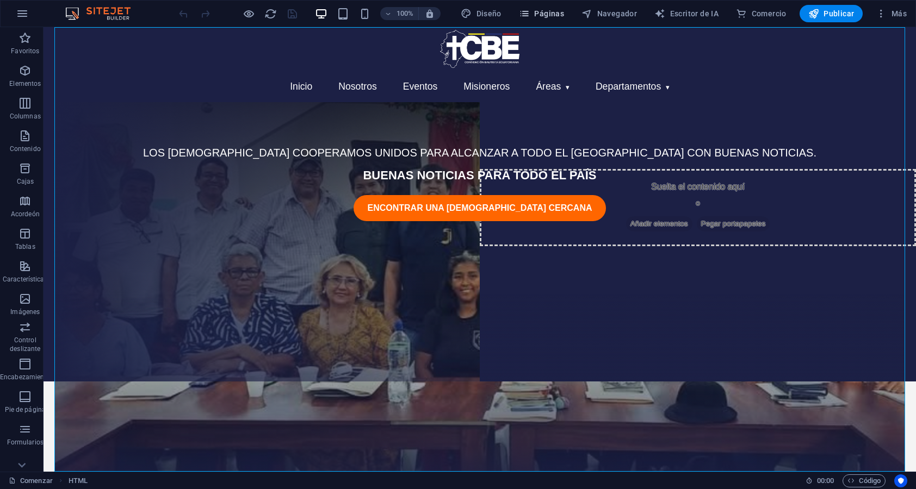
click at [541, 15] on font "Páginas" at bounding box center [549, 13] width 30 height 9
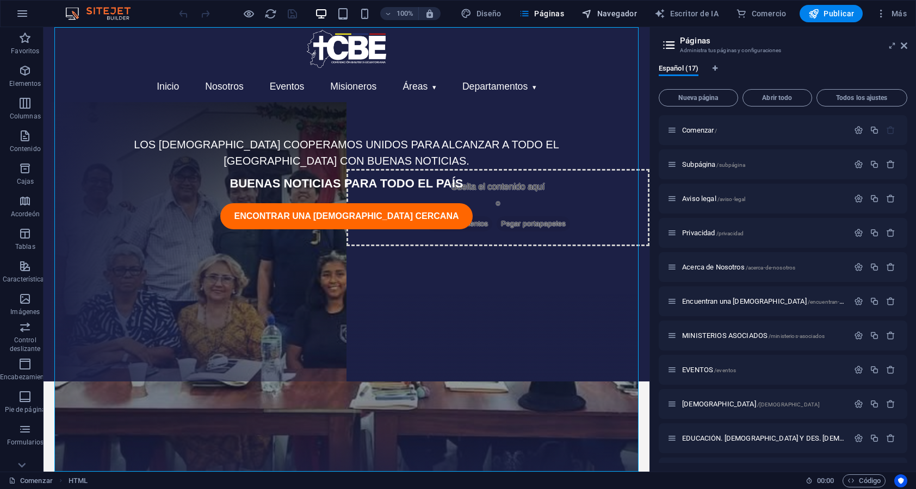
click at [603, 17] on font "Navegador" at bounding box center [617, 13] width 40 height 9
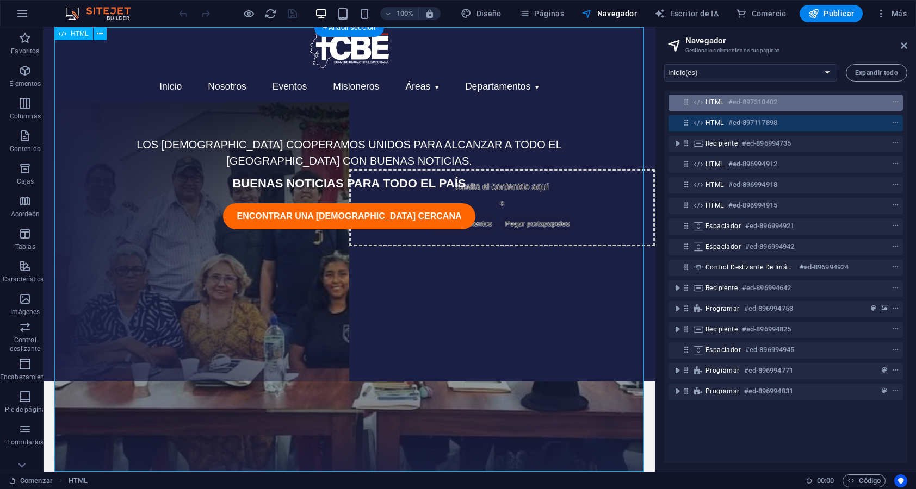
click at [761, 103] on font "#ed-897310402" at bounding box center [752, 102] width 49 height 8
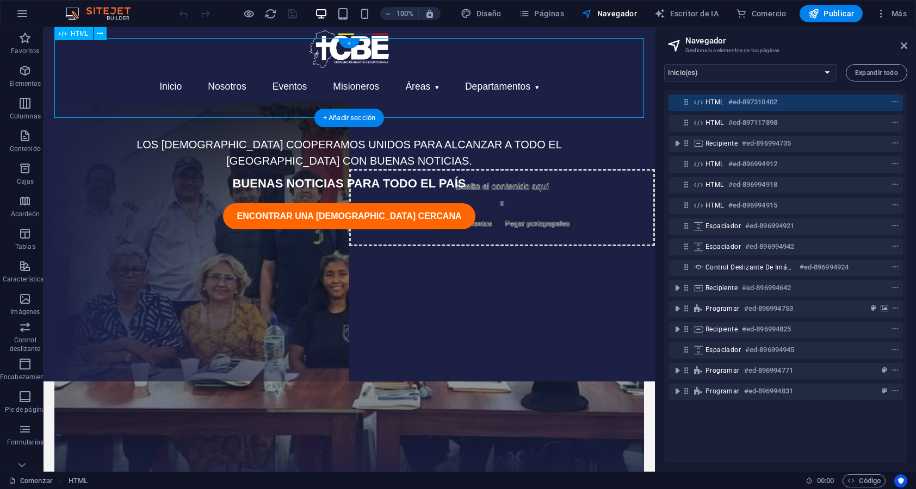
scroll to position [0, 0]
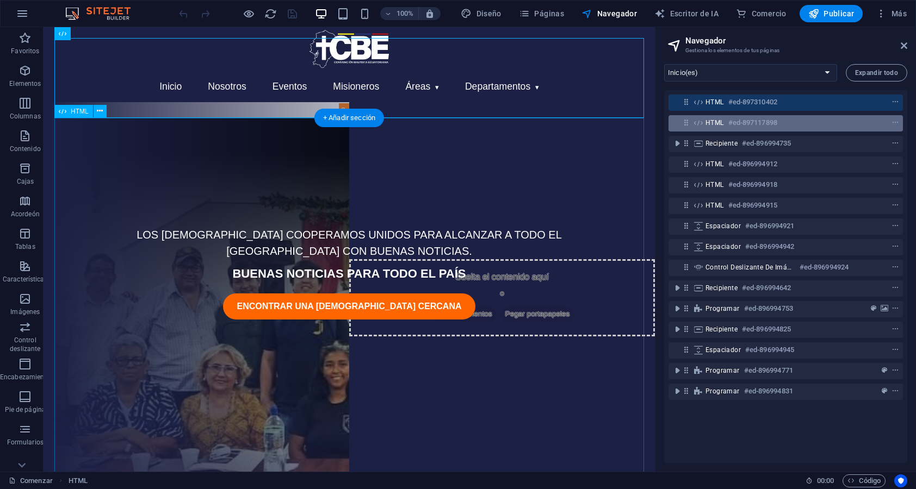
click at [744, 124] on font "#ed-897117898" at bounding box center [752, 123] width 49 height 8
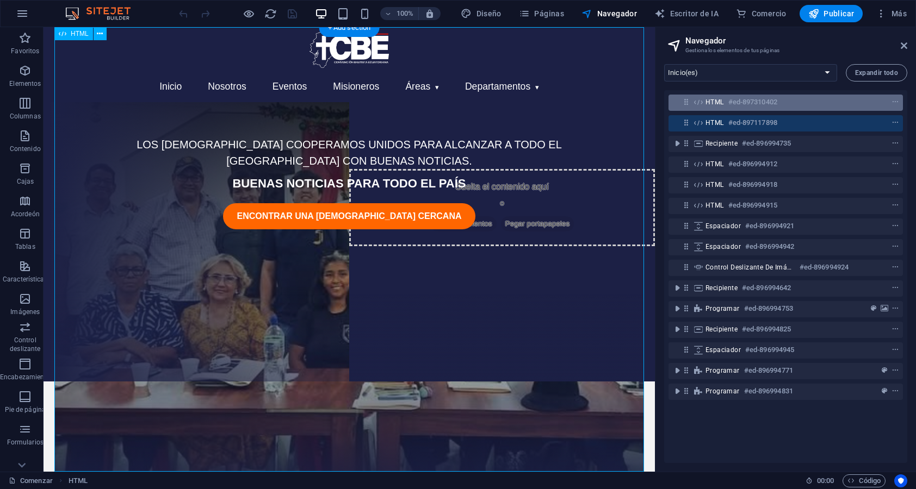
click at [743, 102] on font "#ed-897310402" at bounding box center [752, 102] width 49 height 8
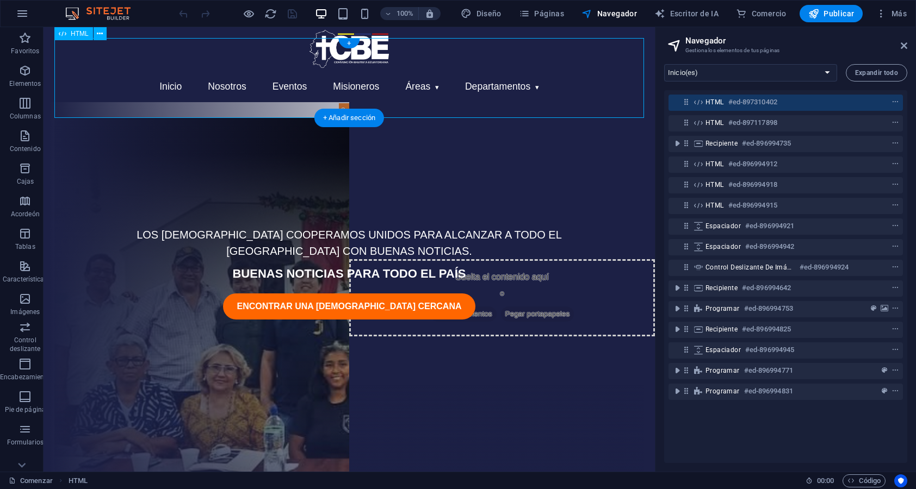
click at [743, 102] on font "#ed-897310402" at bounding box center [752, 102] width 49 height 8
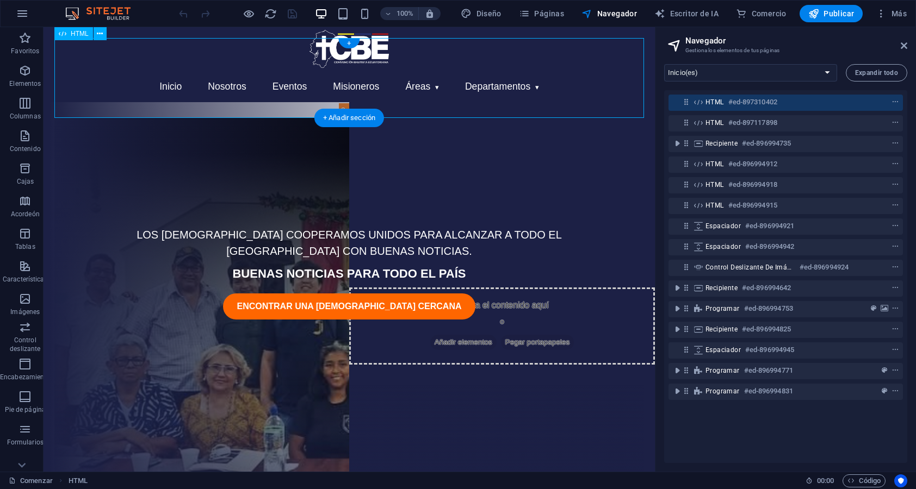
click at [743, 102] on font "#ed-897310402" at bounding box center [752, 102] width 49 height 8
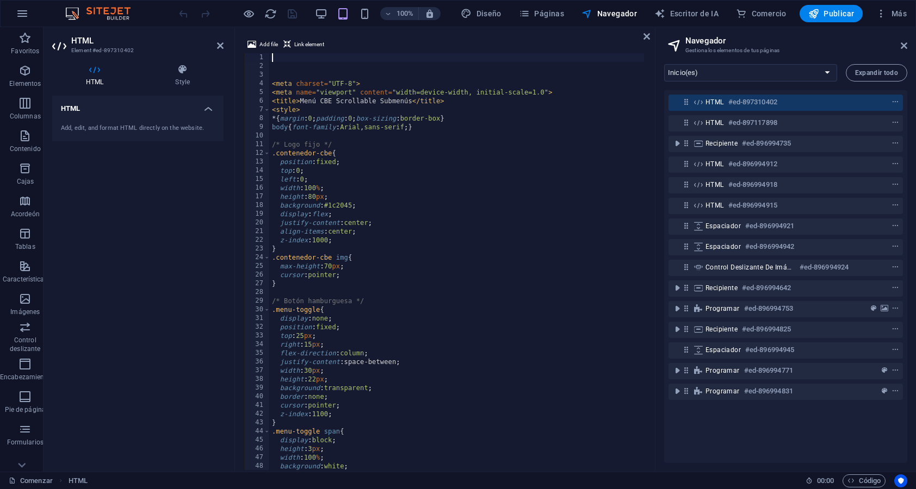
scroll to position [51, 0]
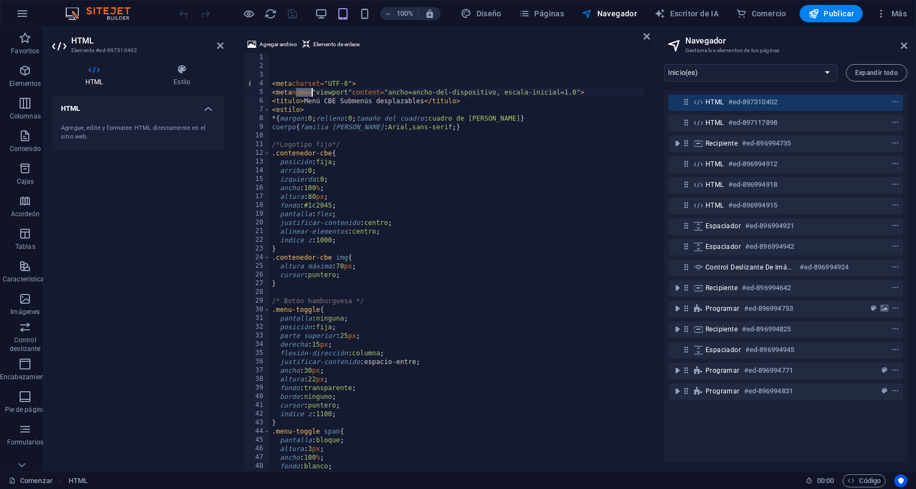
type textarea "<meta name="viewport" content="width=device-width, initial-scale=1.0"> <title>M…"
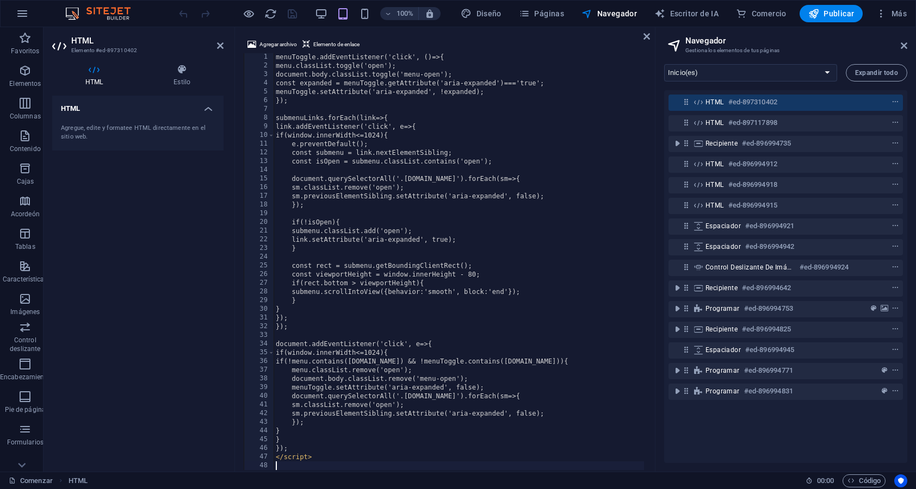
scroll to position [1558, 0]
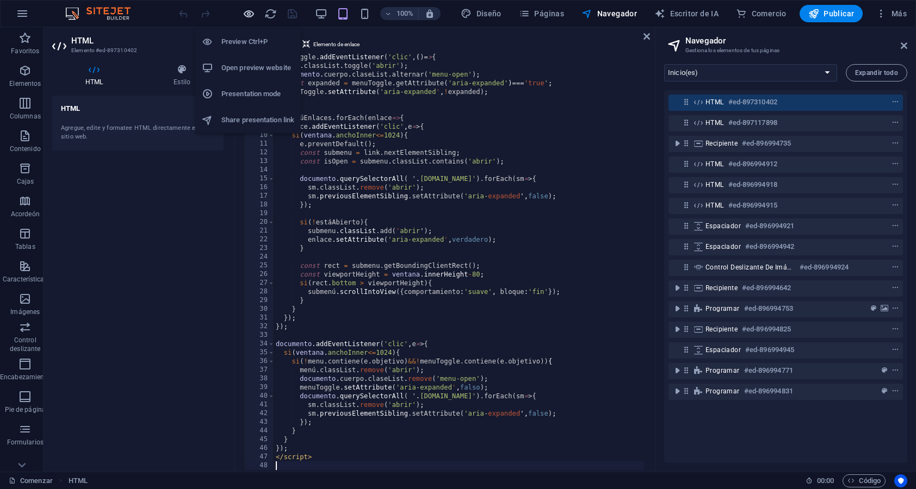
click at [247, 15] on icon "button" at bounding box center [248, 14] width 13 height 13
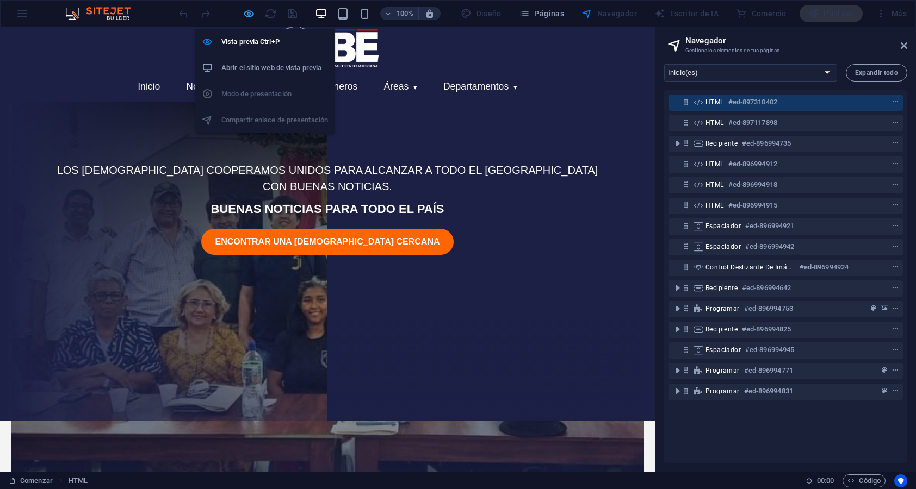
click at [254, 18] on icon "button" at bounding box center [248, 14] width 13 height 13
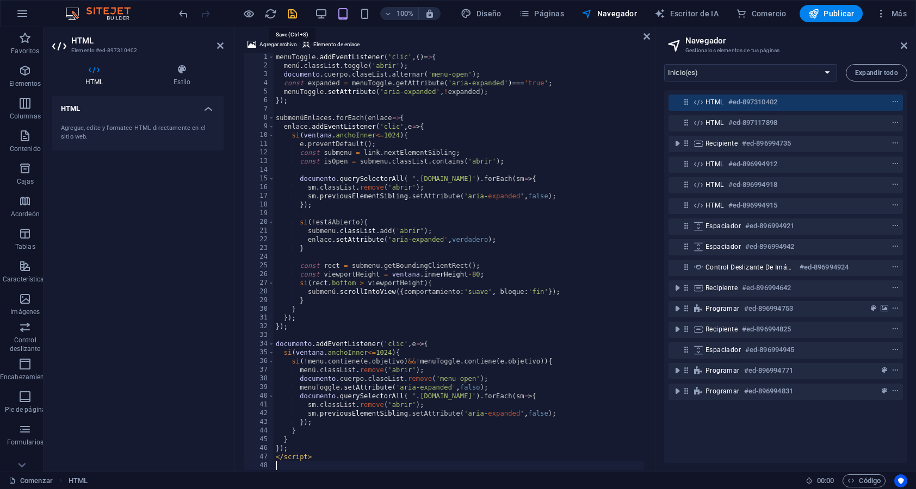
click at [290, 16] on icon "ahorrar" at bounding box center [292, 14] width 13 height 13
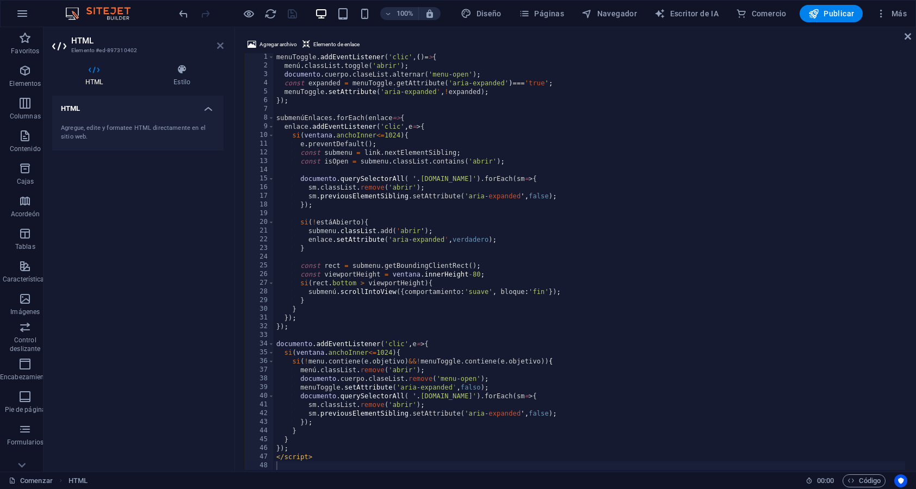
click at [223, 45] on icon at bounding box center [220, 45] width 7 height 9
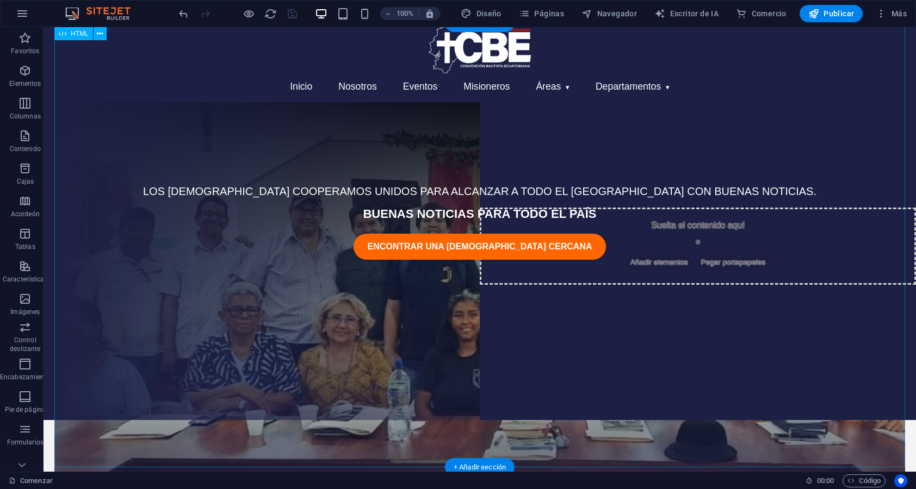
scroll to position [0, 0]
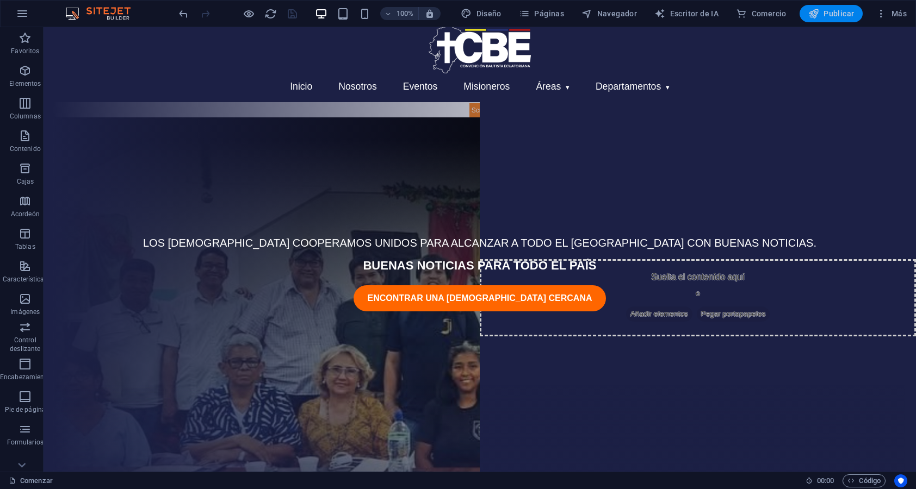
click at [826, 14] on font "Publicar" at bounding box center [838, 13] width 30 height 9
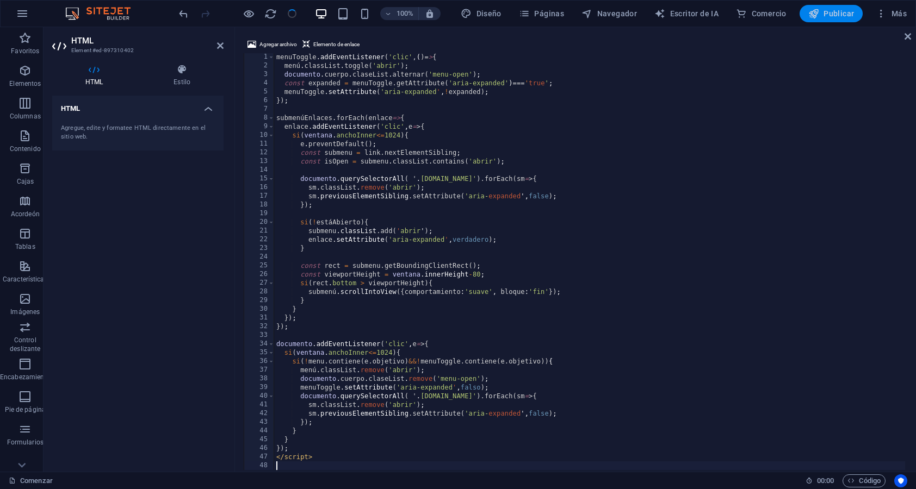
scroll to position [51, 0]
click at [832, 17] on font "Publicar" at bounding box center [838, 13] width 30 height 9
